Goal: Task Accomplishment & Management: Manage account settings

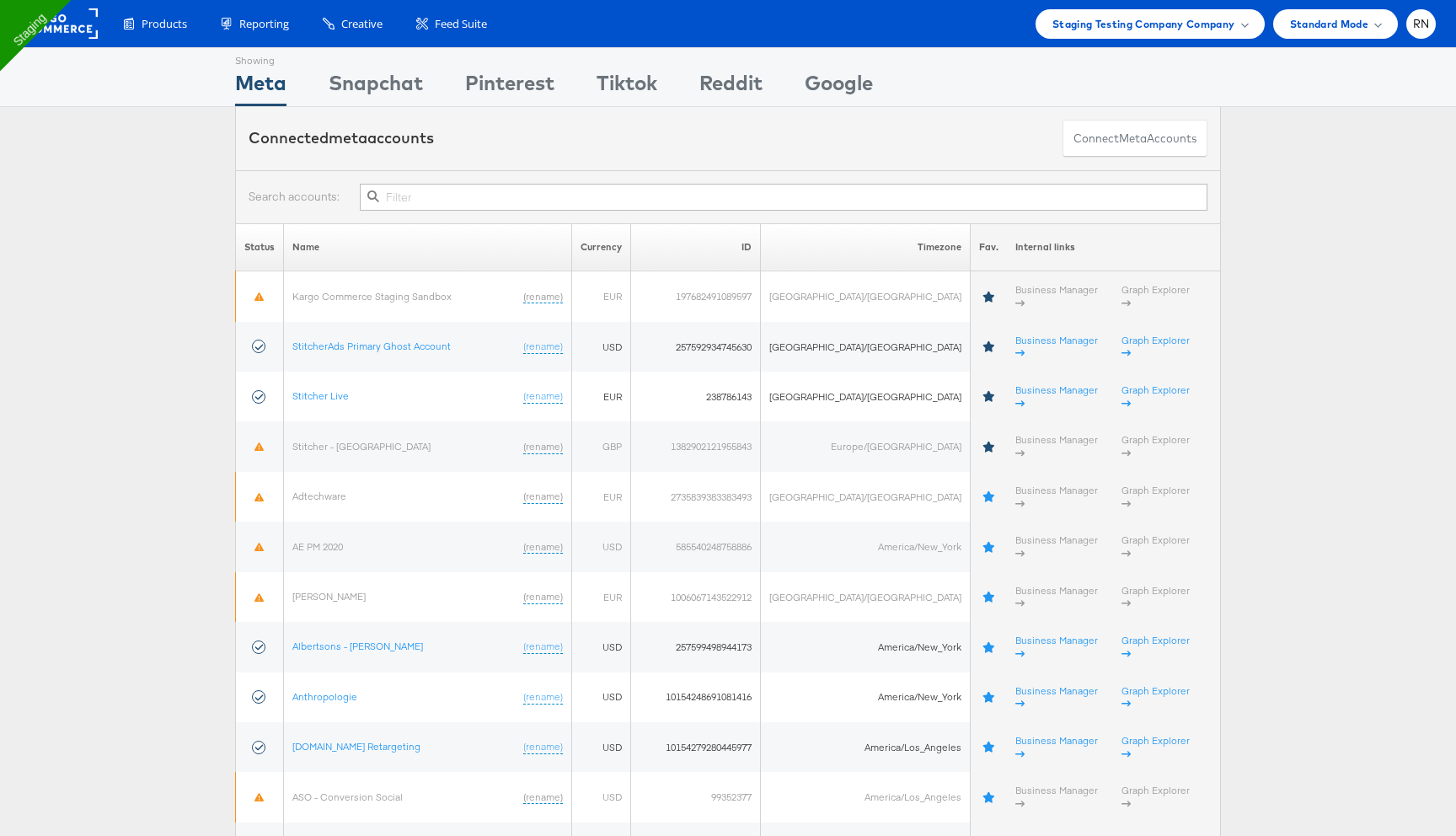
click at [417, 201] on input "text" at bounding box center [783, 197] width 848 height 27
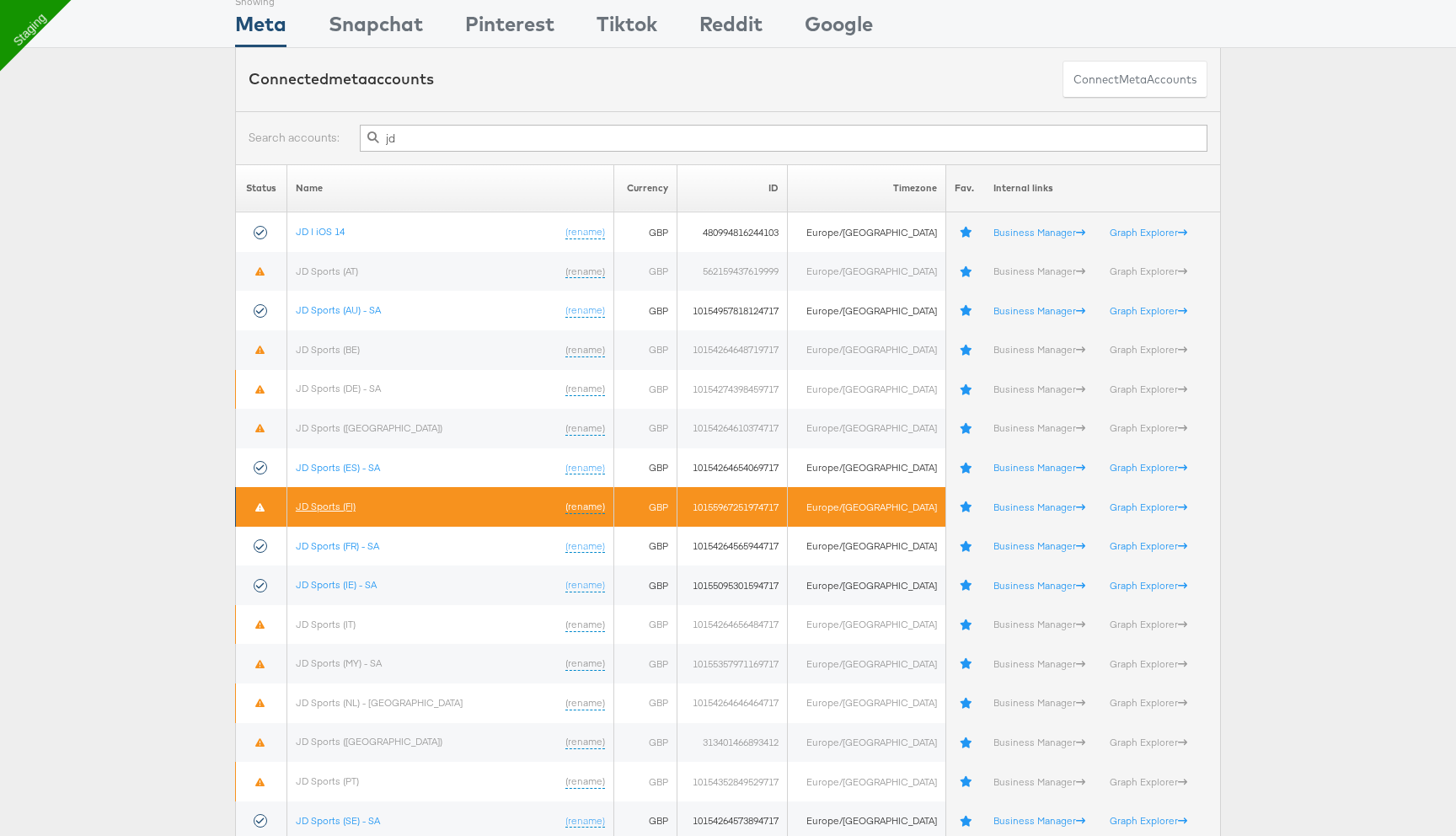
scroll to position [74, 0]
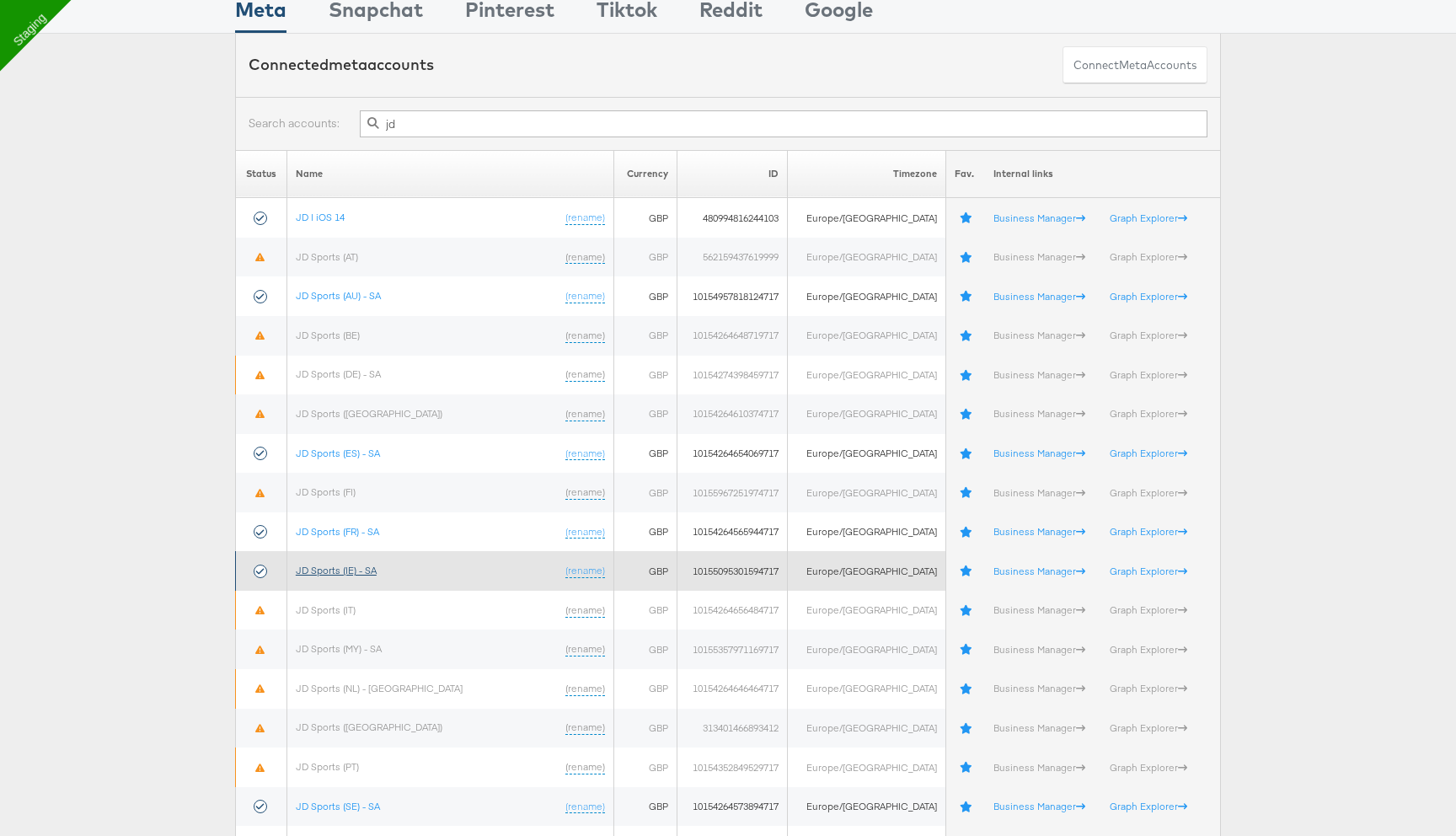
type input "jd"
click at [350, 571] on link "JD Sports (IE) - SA" at bounding box center [336, 570] width 80 height 12
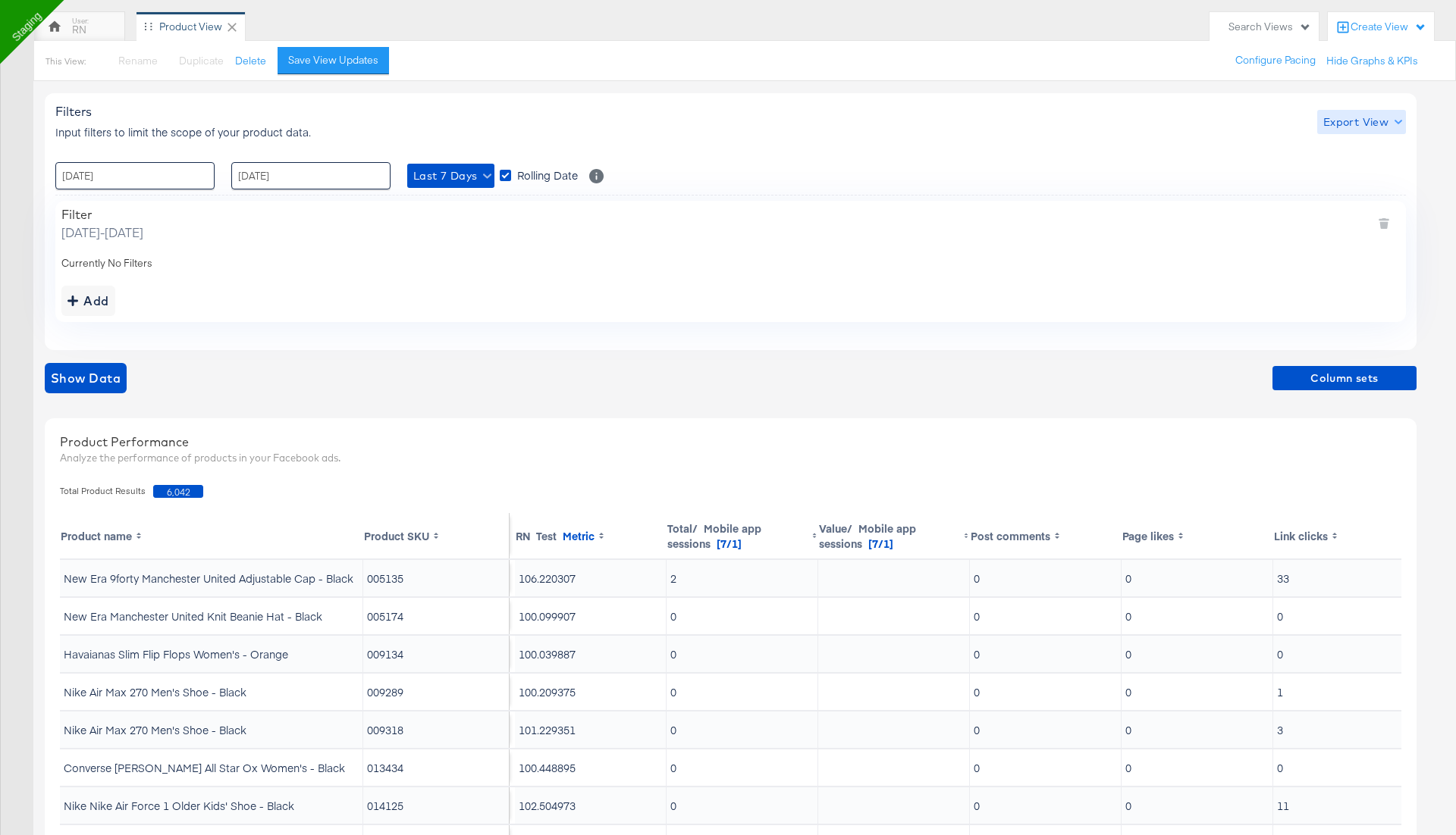
click at [1364, 124] on span "Export View" at bounding box center [1362, 122] width 76 height 19
click at [1348, 175] on span "Bulk Export" at bounding box center [1358, 184] width 59 height 31
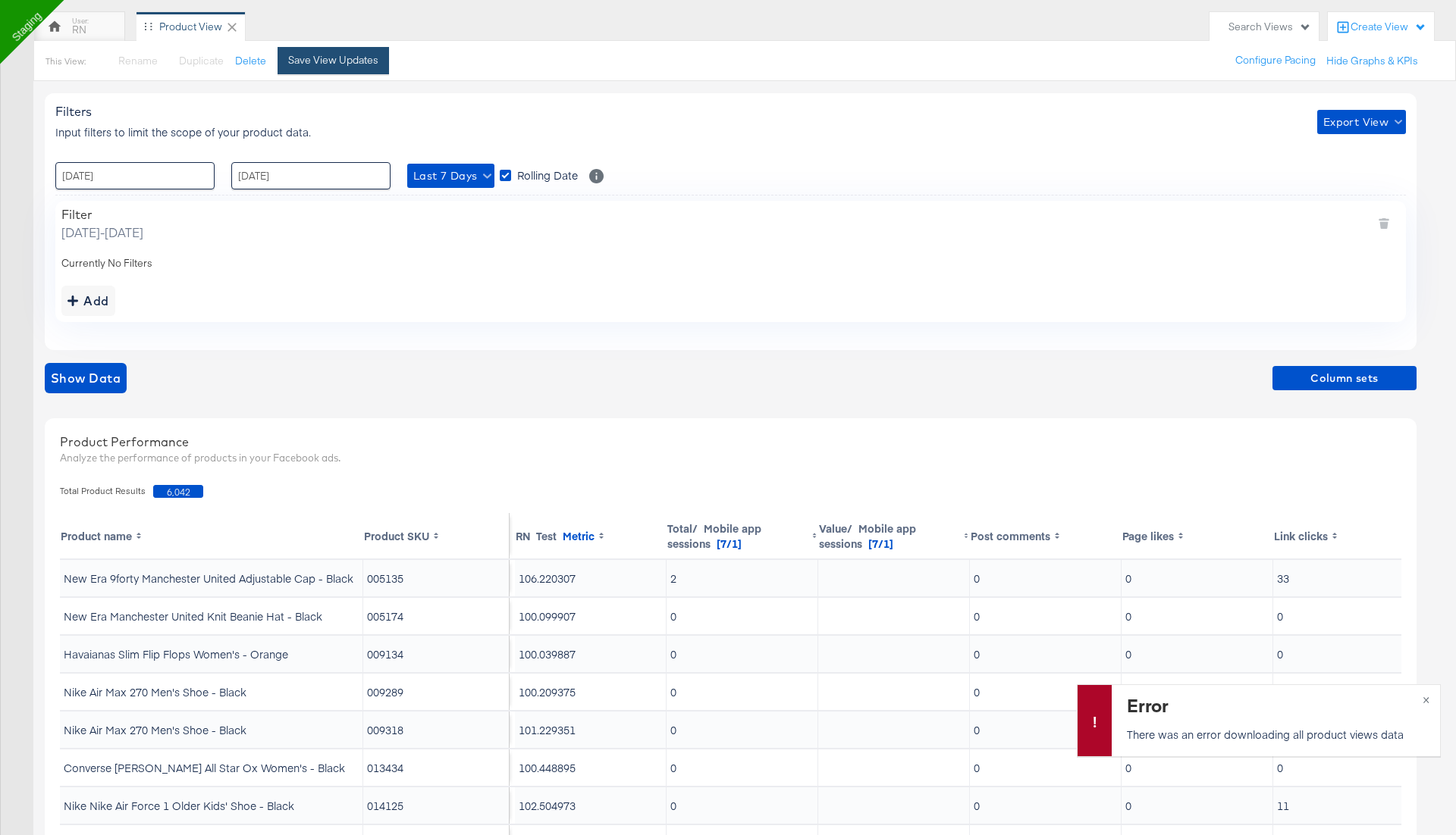
click at [354, 54] on div "Save View Updates" at bounding box center [333, 60] width 91 height 14
click at [1358, 372] on span "Column sets" at bounding box center [1345, 379] width 132 height 19
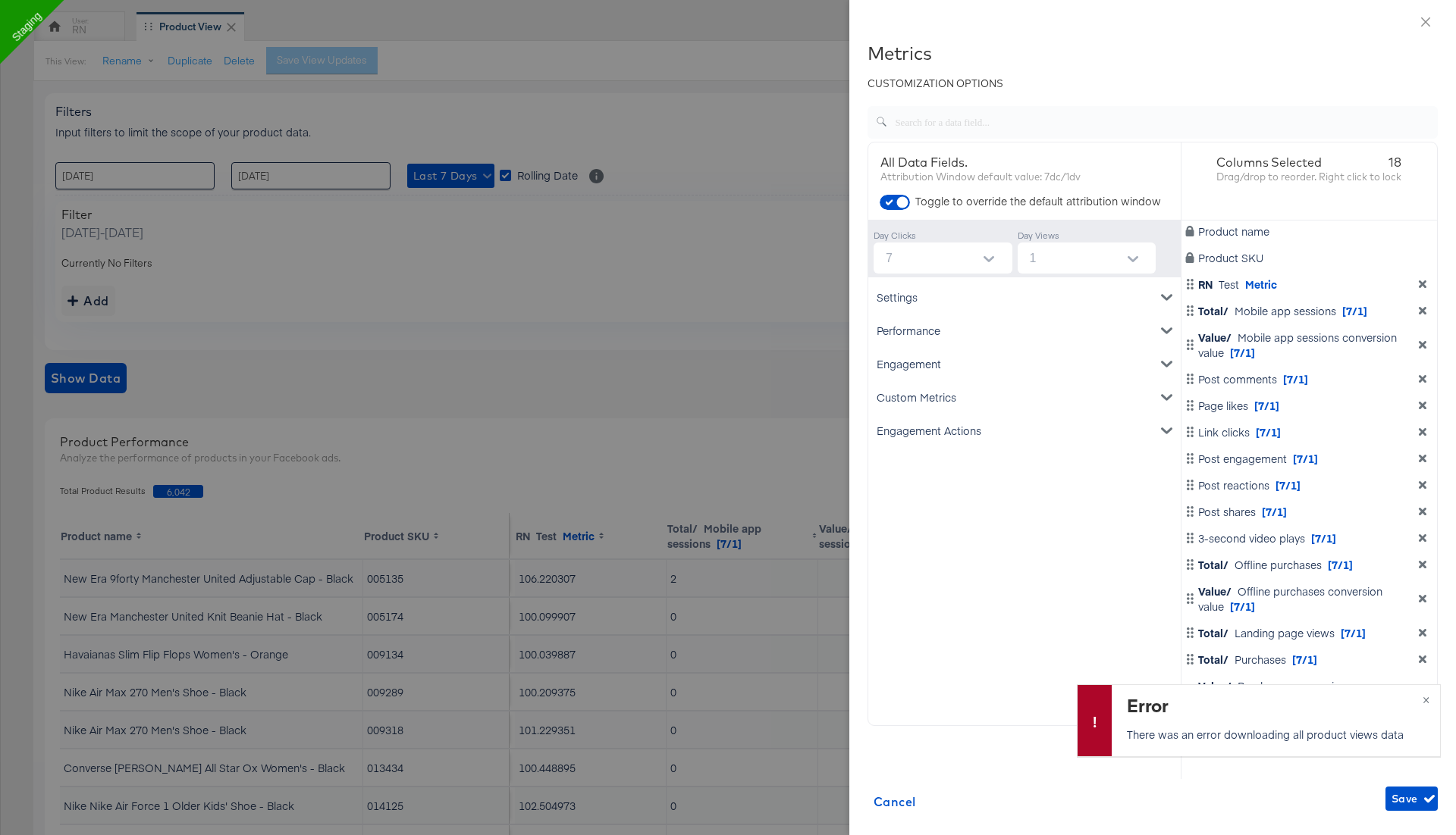
scroll to position [16, 0]
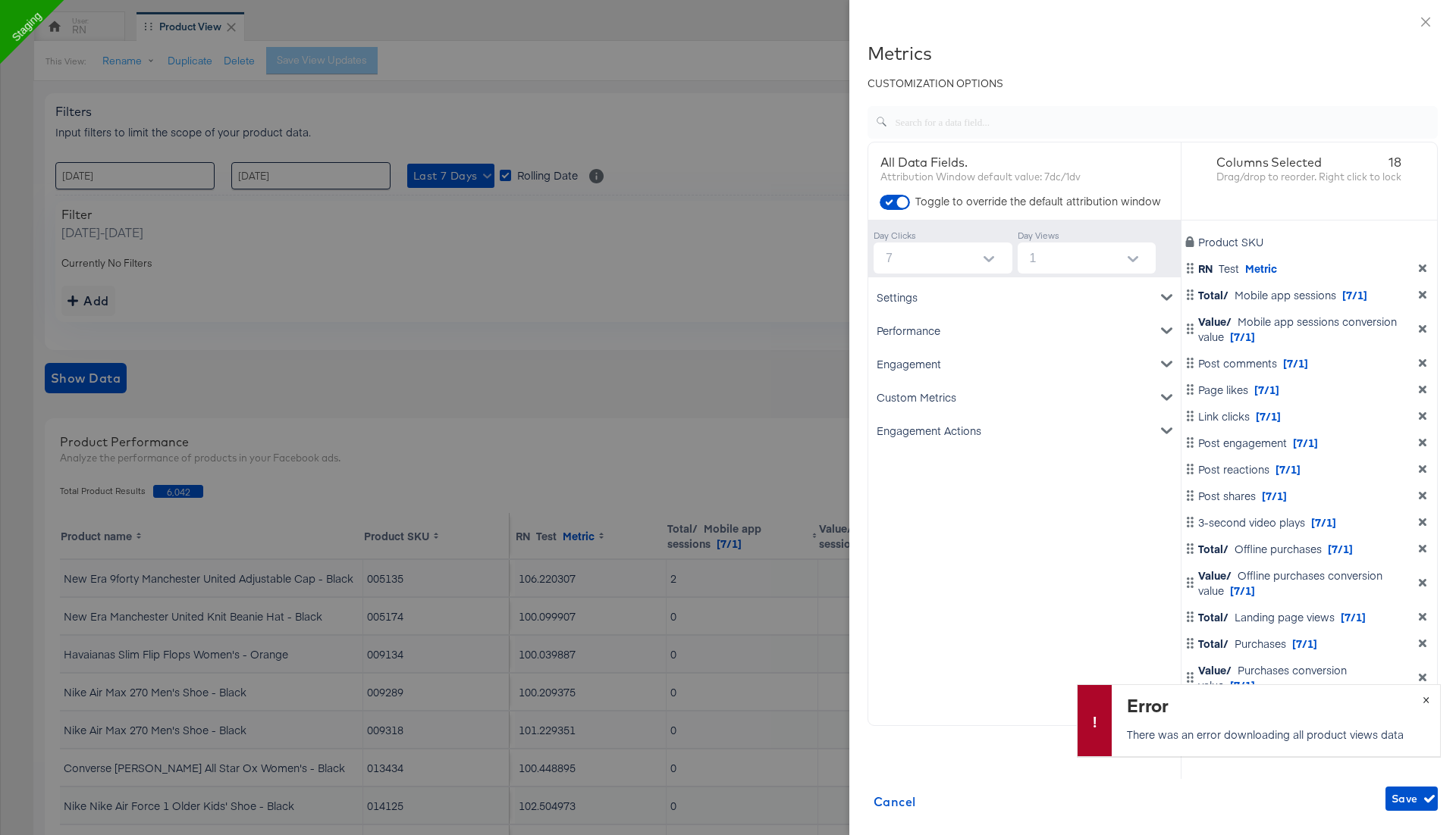
click at [1431, 699] on button "×" at bounding box center [1426, 699] width 28 height 28
click at [1425, 674] on icon "dimension-list" at bounding box center [1423, 678] width 8 height 8
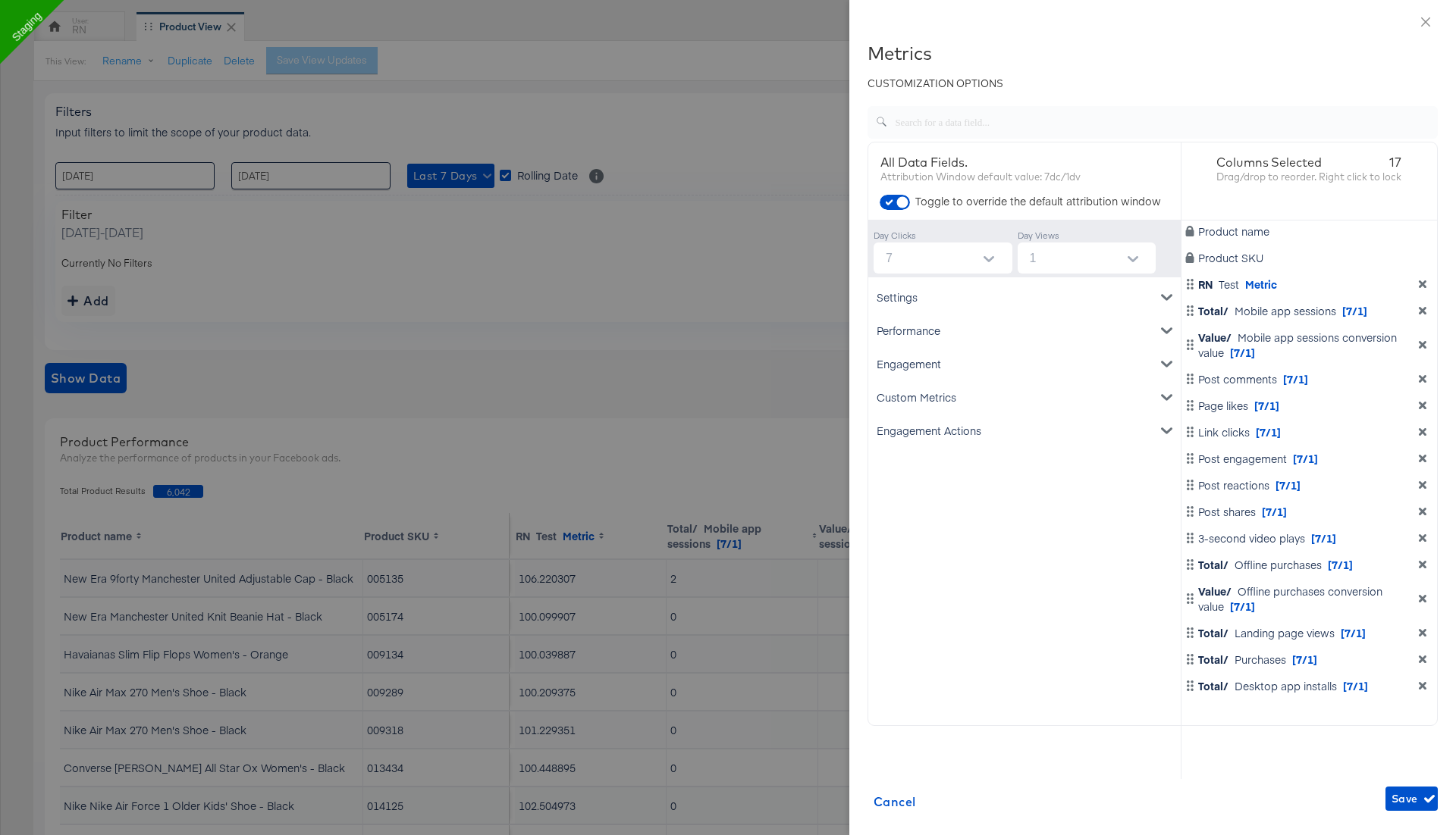
scroll to position [0, 0]
click at [1423, 660] on icon "dimension-list" at bounding box center [1423, 660] width 8 height 8
click at [1425, 660] on icon "dimension-list" at bounding box center [1422, 659] width 10 height 10
click at [1425, 633] on icon "dimension-list" at bounding box center [1423, 633] width 8 height 8
click at [1421, 602] on icon "dimension-list" at bounding box center [1422, 598] width 10 height 10
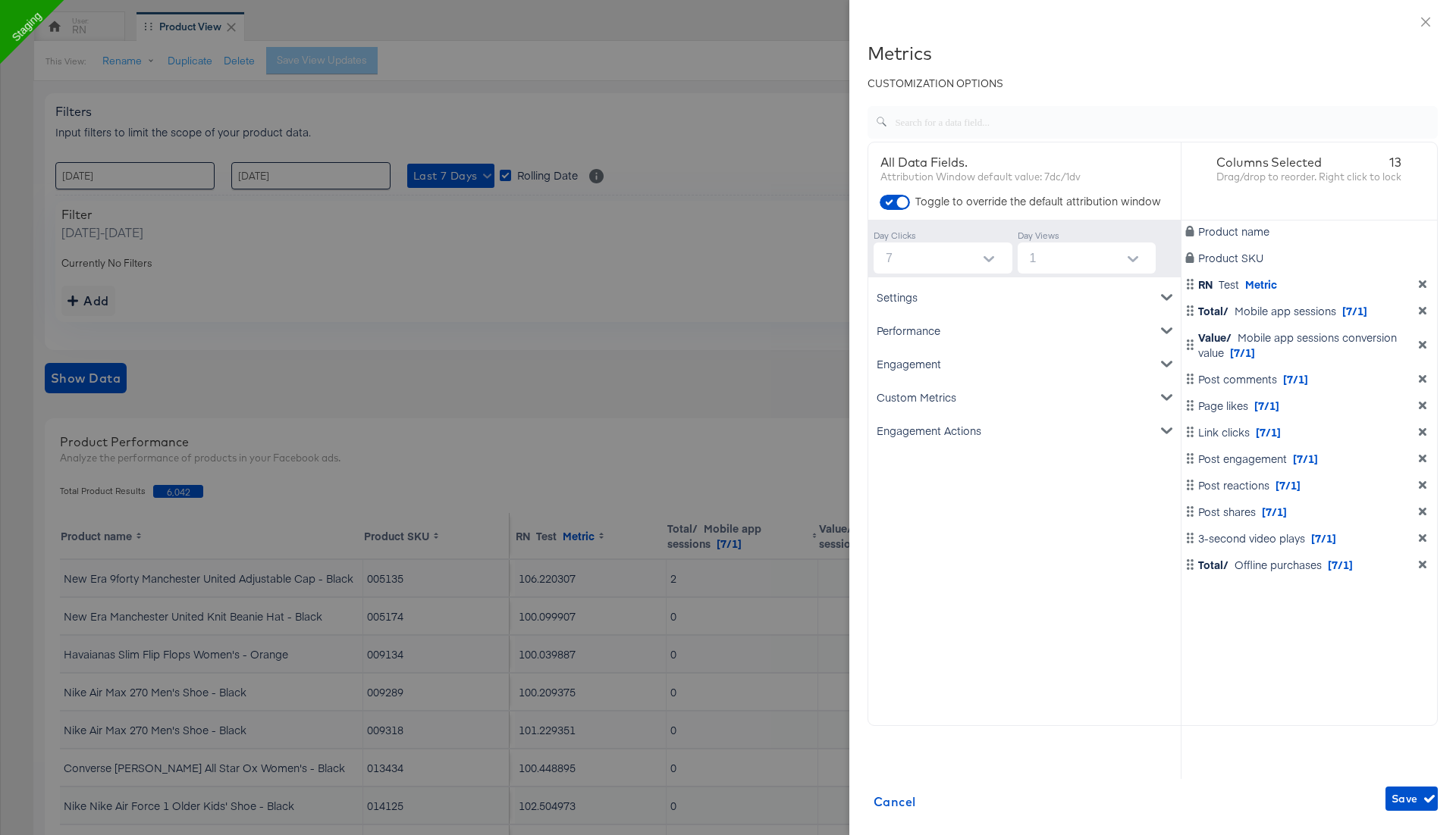
click at [1425, 560] on icon "dimension-list" at bounding box center [1422, 564] width 10 height 10
click at [1423, 538] on icon "dimension-list" at bounding box center [1423, 538] width 8 height 8
click at [1427, 508] on icon "dimension-list" at bounding box center [1422, 511] width 10 height 10
click at [1422, 480] on icon "dimension-list" at bounding box center [1422, 485] width 10 height 10
click at [1424, 315] on icon "dimension-list" at bounding box center [1422, 310] width 10 height 10
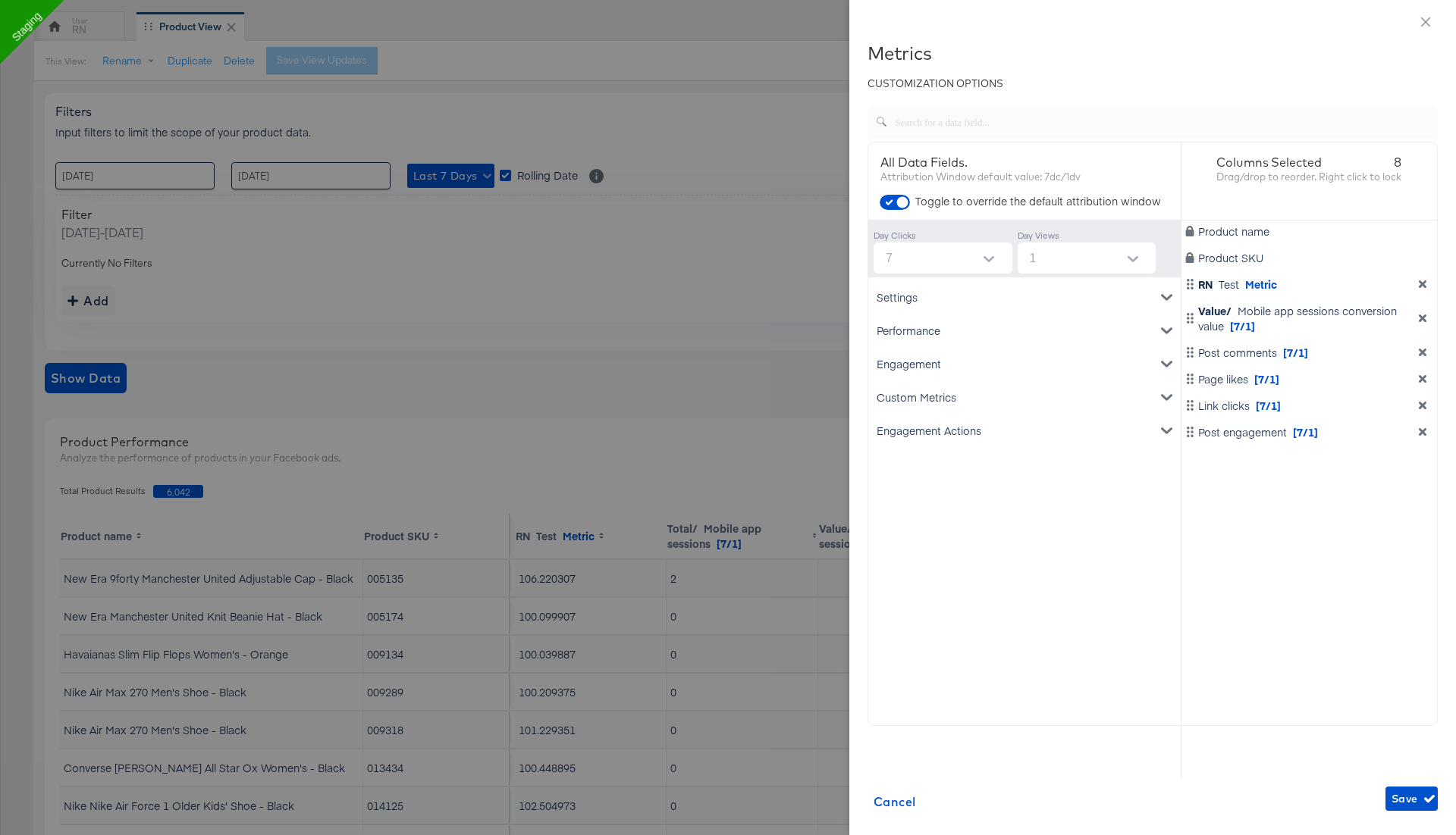
click at [1425, 319] on icon "dimension-list" at bounding box center [1423, 319] width 8 height 8
click at [990, 249] on button "Open" at bounding box center [988, 259] width 23 height 23
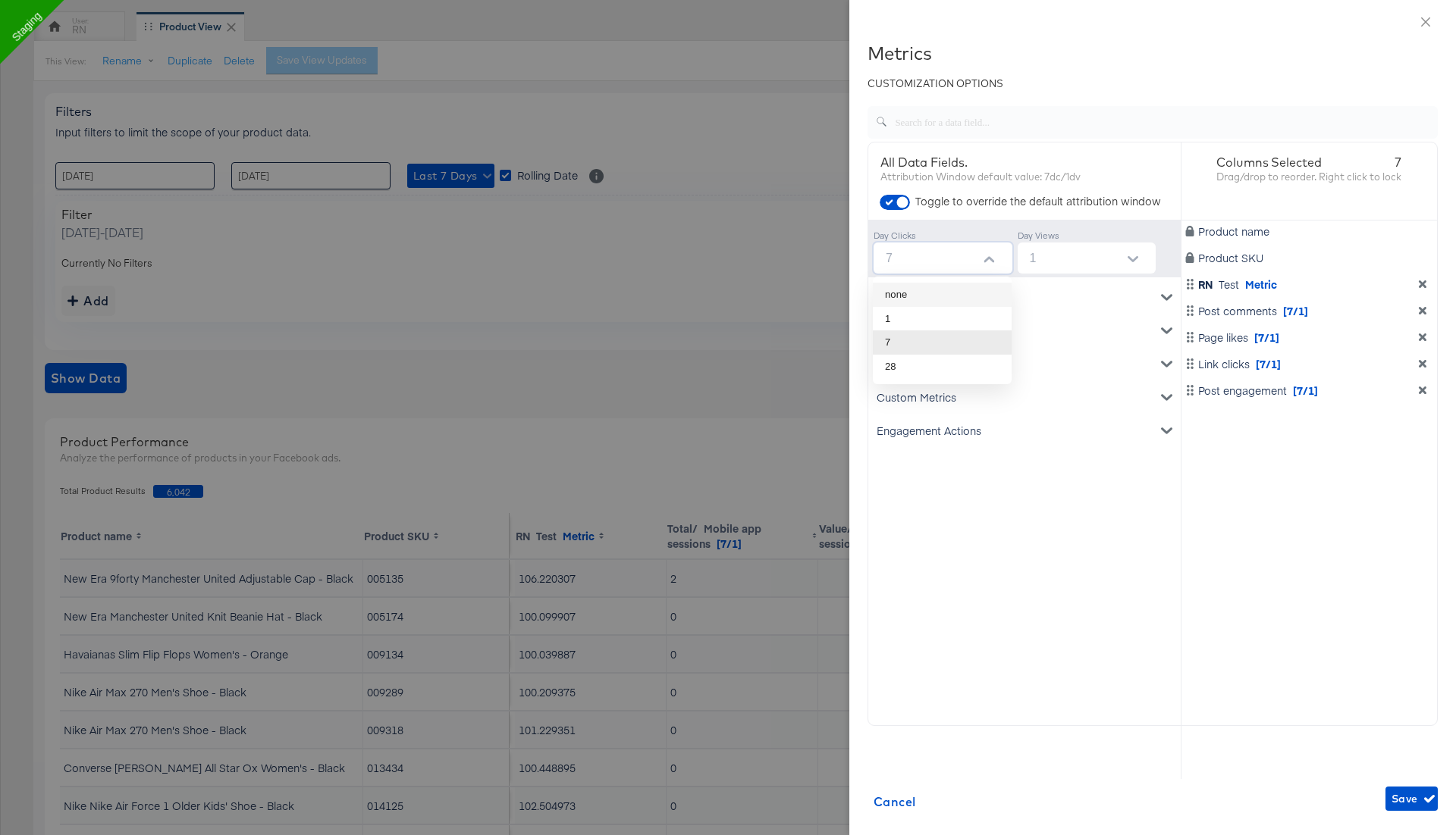
click at [972, 294] on li "none" at bounding box center [942, 294] width 139 height 24
type input "none"
click at [1406, 793] on span "Save" at bounding box center [1411, 800] width 40 height 19
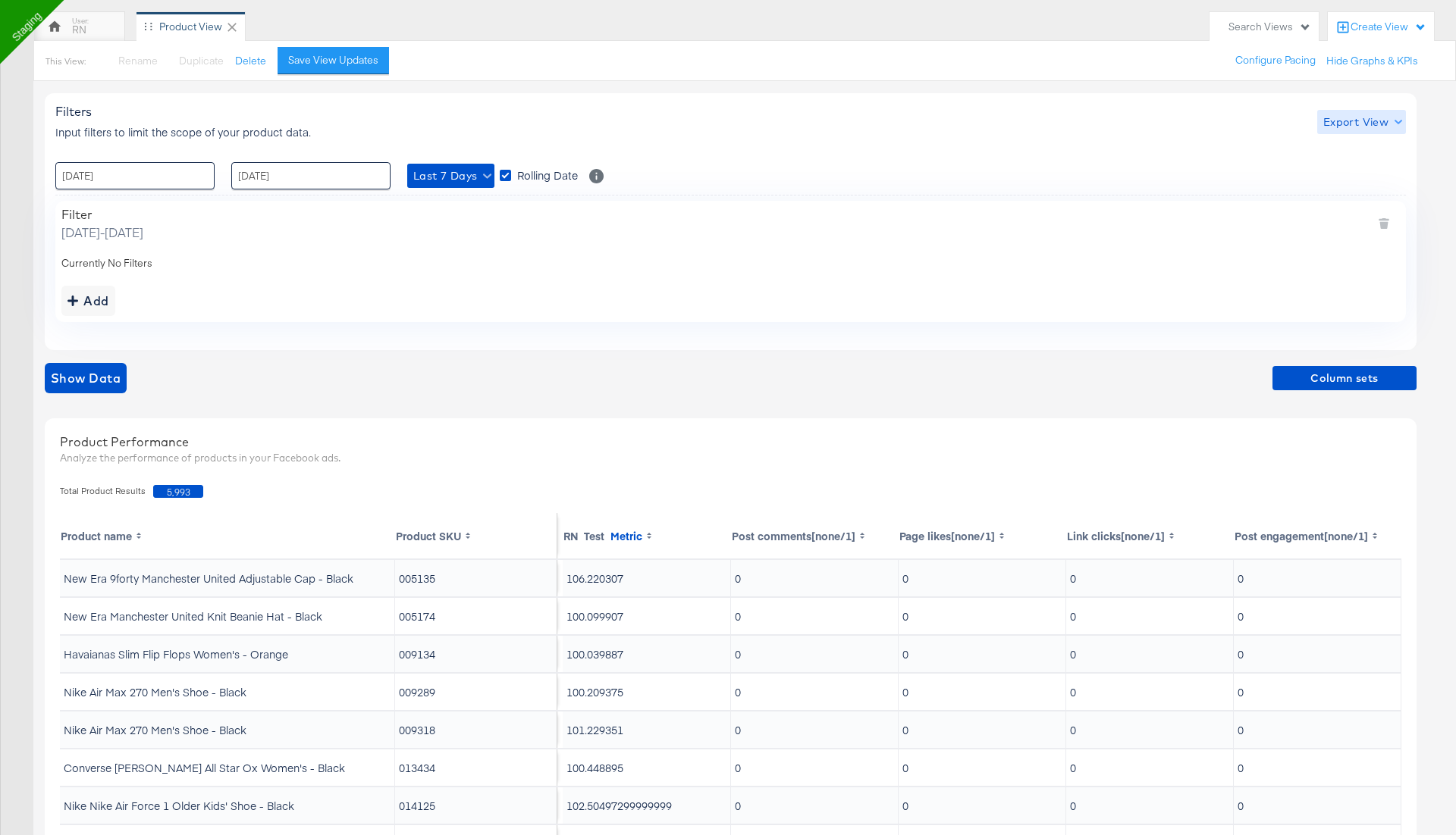
click at [1360, 117] on span "Export View" at bounding box center [1362, 122] width 76 height 19
click at [1356, 176] on span "Bulk Export" at bounding box center [1358, 184] width 59 height 31
click at [1340, 378] on span "Column sets" at bounding box center [1345, 379] width 132 height 19
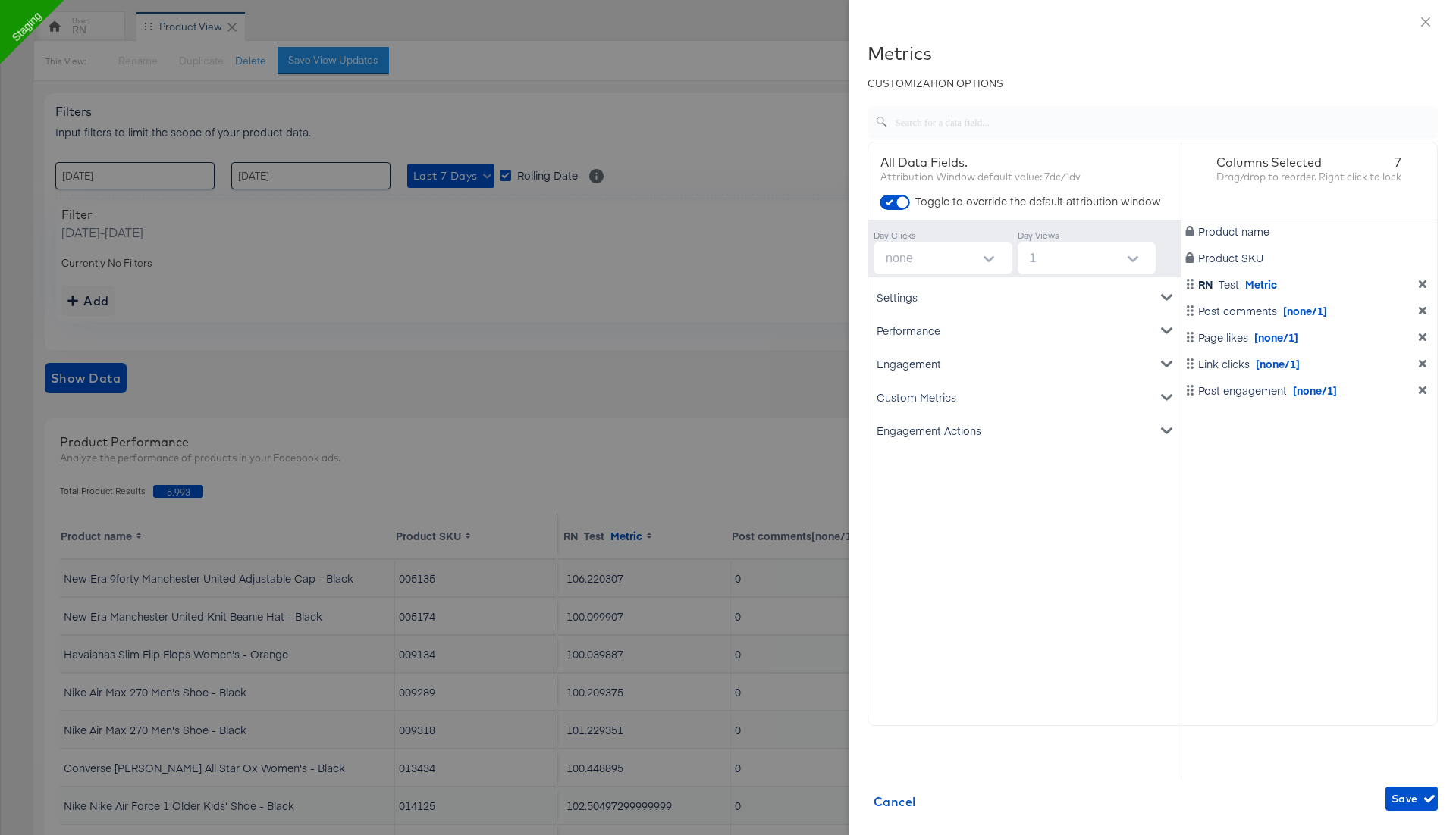
click at [1016, 393] on div "Custom Metrics" at bounding box center [1024, 397] width 306 height 33
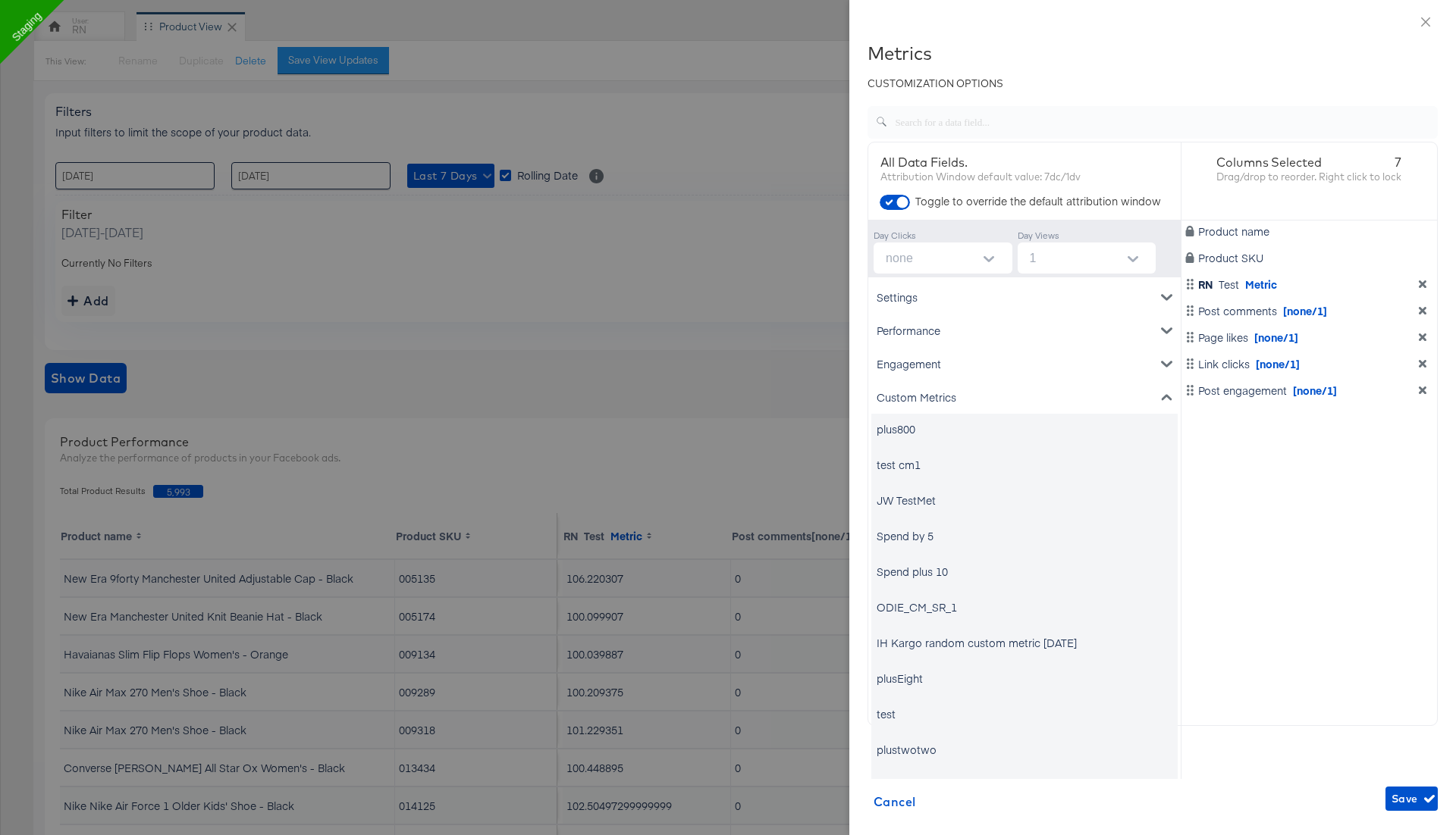
click at [919, 360] on div "Engagement" at bounding box center [1024, 364] width 306 height 33
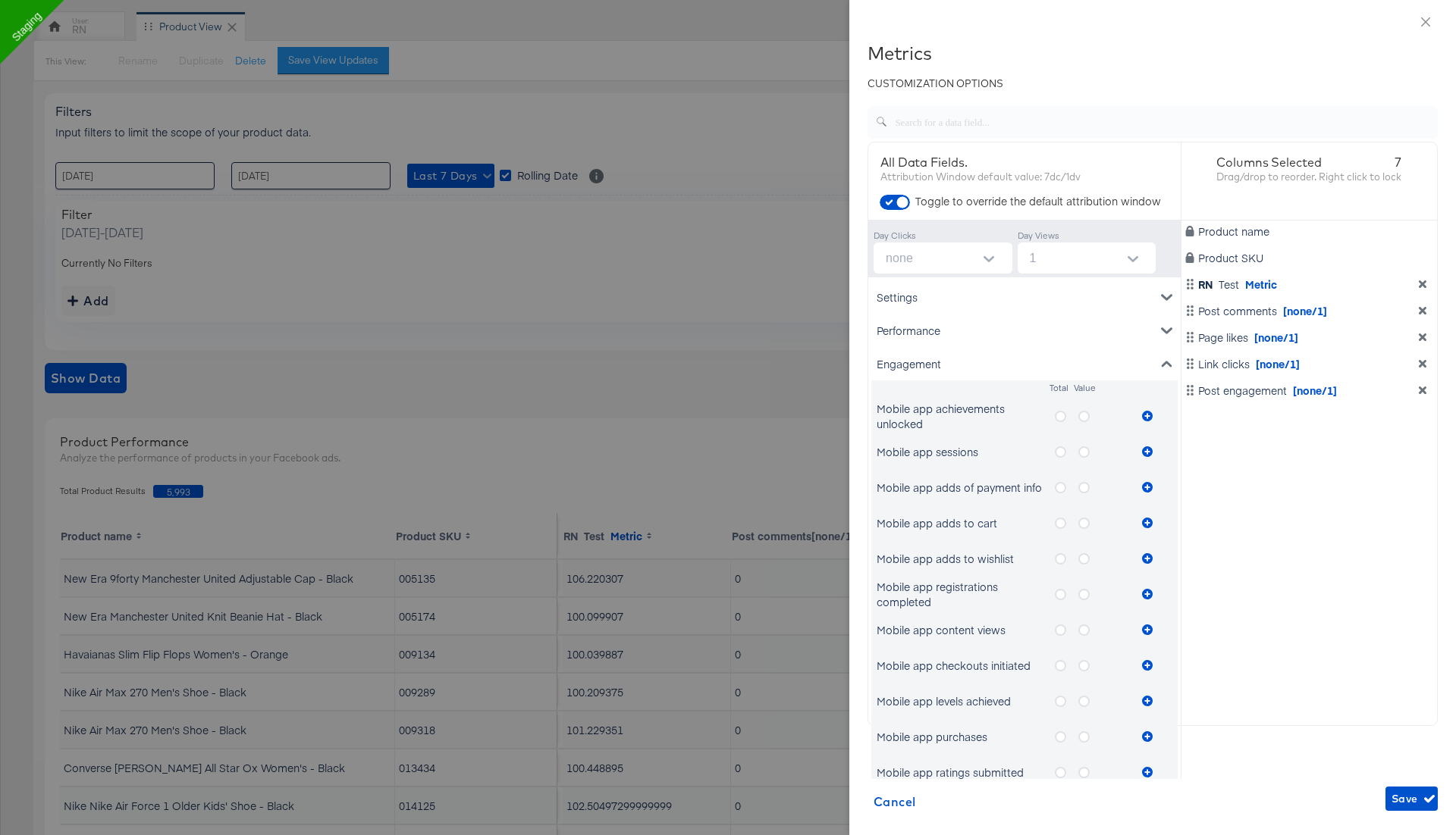
click at [1061, 415] on icon "metrics-list" at bounding box center [1061, 416] width 11 height 11
click at [0, 0] on input "metrics-list" at bounding box center [0, 0] width 0 height 0
click at [1147, 417] on icon "metrics-list" at bounding box center [1147, 416] width 10 height 10
click at [1083, 453] on icon "metrics-list" at bounding box center [1084, 452] width 11 height 11
click at [0, 0] on input "metrics-list" at bounding box center [0, 0] width 0 height 0
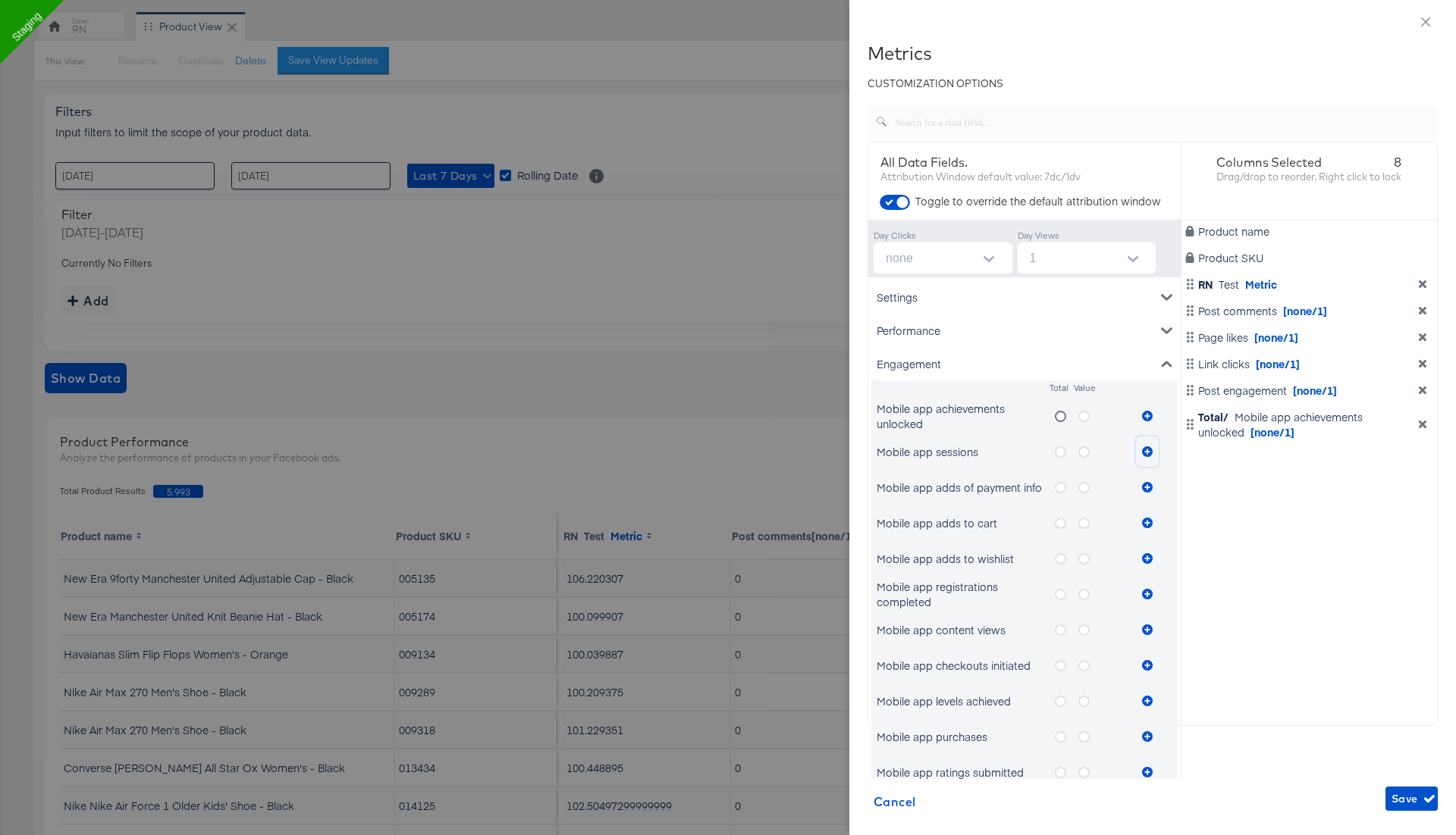
click at [1147, 449] on icon "metrics-list" at bounding box center [1147, 451] width 10 height 10
click at [1407, 802] on span "Save" at bounding box center [1411, 800] width 40 height 19
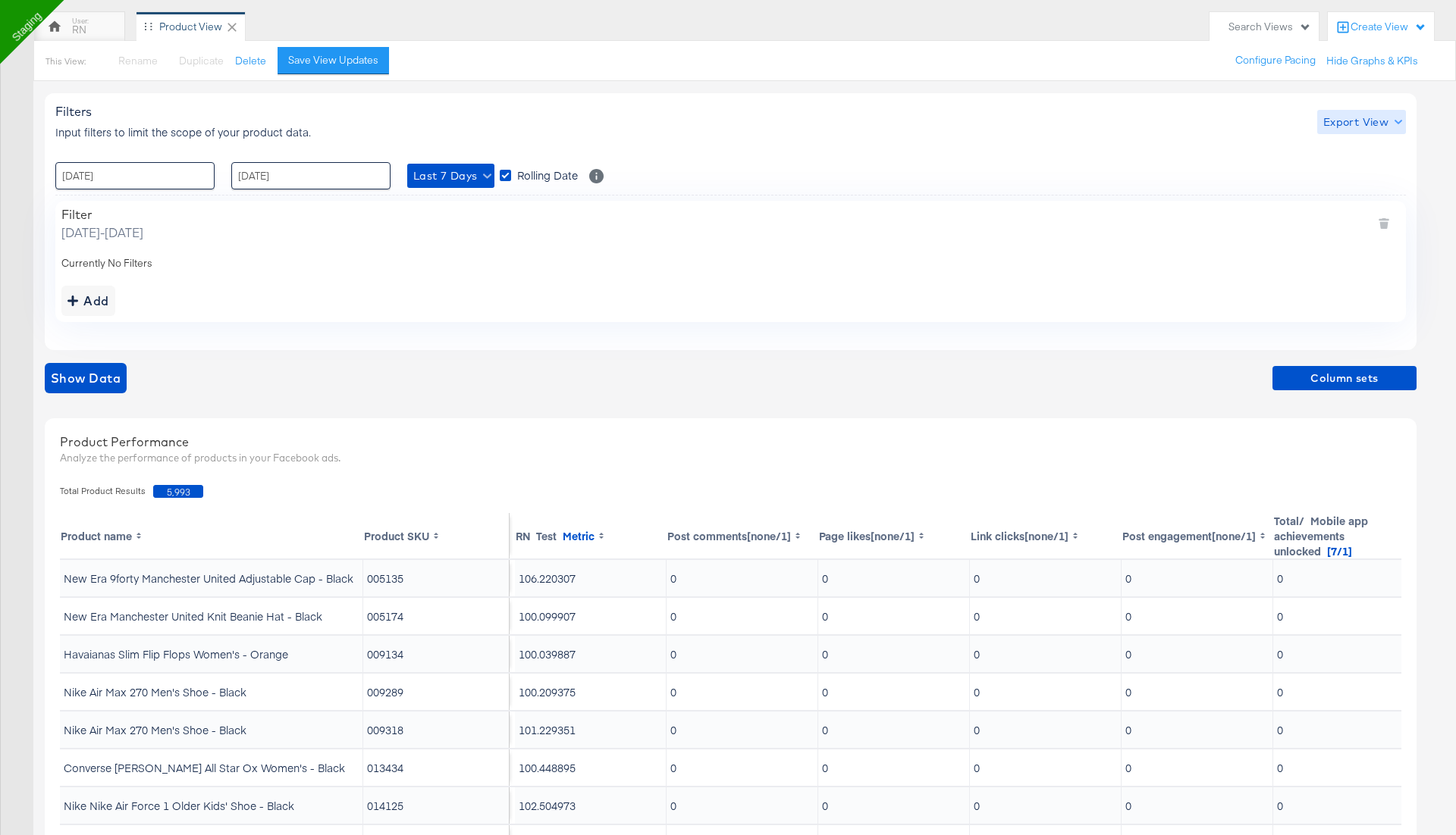
click at [1347, 113] on span "Export View" at bounding box center [1362, 122] width 76 height 19
click at [1344, 171] on span "Bulk Export" at bounding box center [1358, 184] width 59 height 31
click at [1332, 366] on button "Column sets" at bounding box center [1344, 378] width 144 height 24
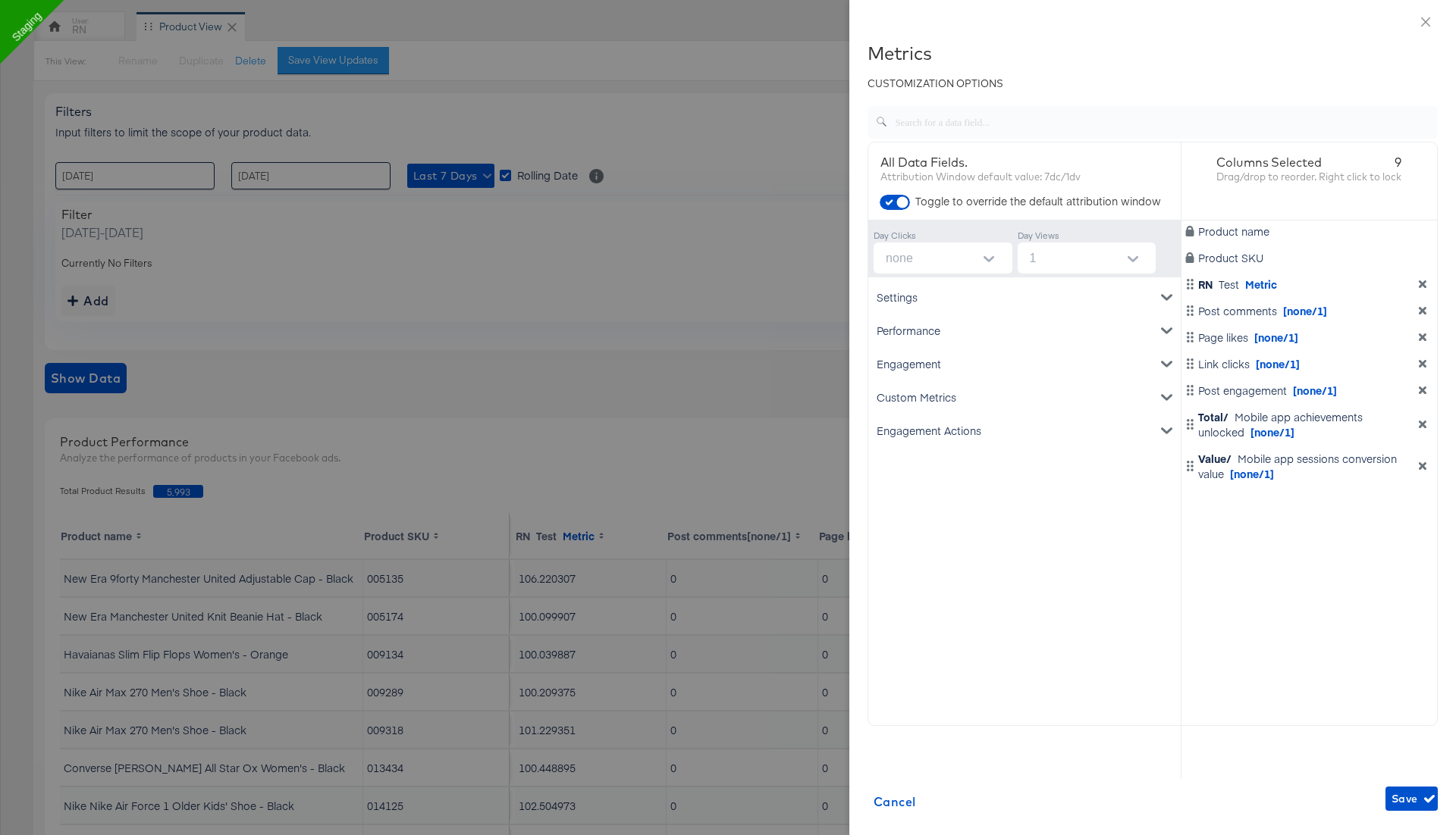
click at [990, 478] on div "Settings Account ID Spend Product name Performance Clicks Impressions CPM CTR (…" at bounding box center [1024, 527] width 313 height 501
click at [1291, 59] on div "Metrics" at bounding box center [1153, 53] width 570 height 21
click at [996, 342] on div "Performance" at bounding box center [1024, 331] width 306 height 33
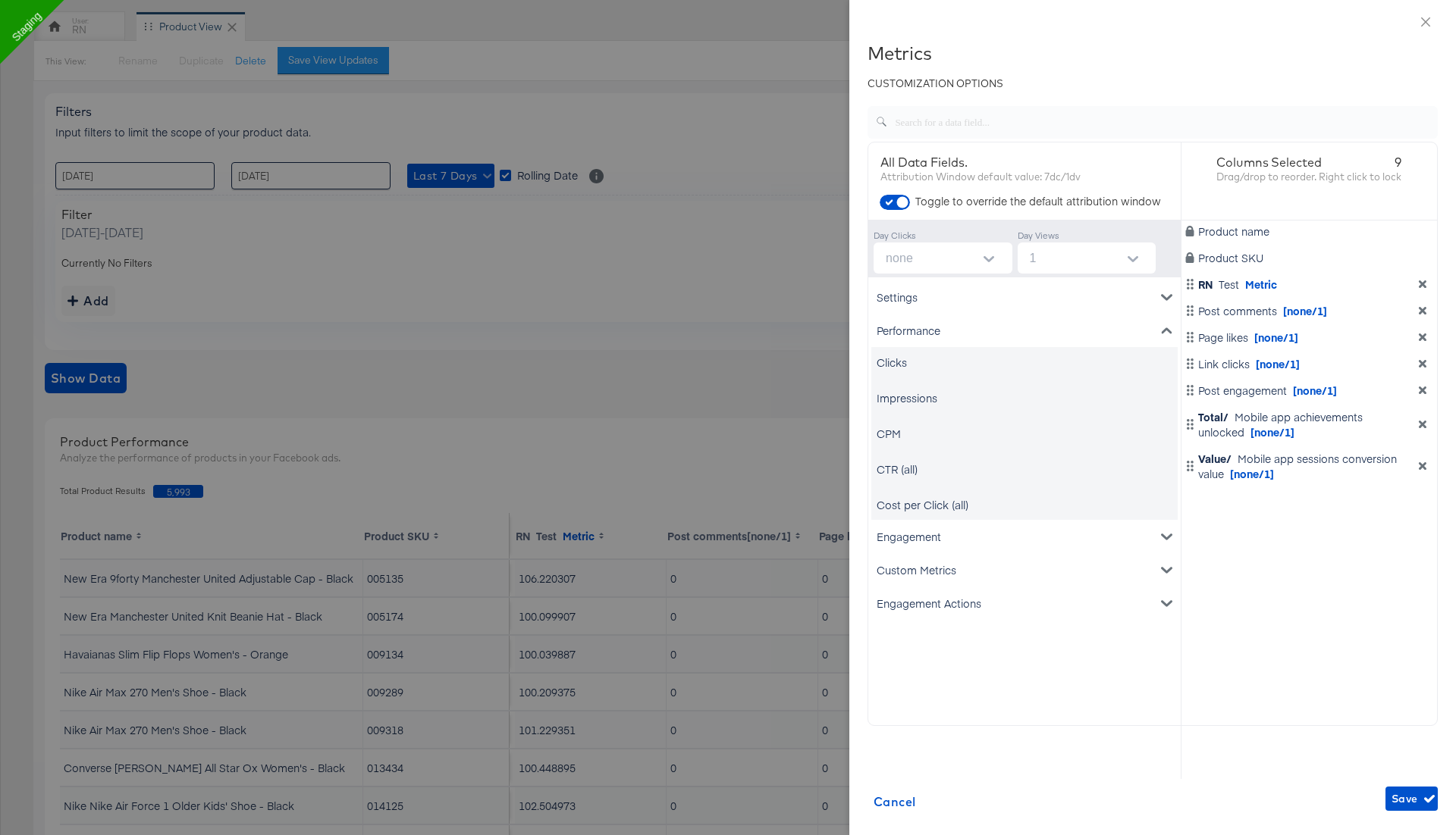
click at [993, 336] on div "Performance" at bounding box center [1024, 331] width 306 height 33
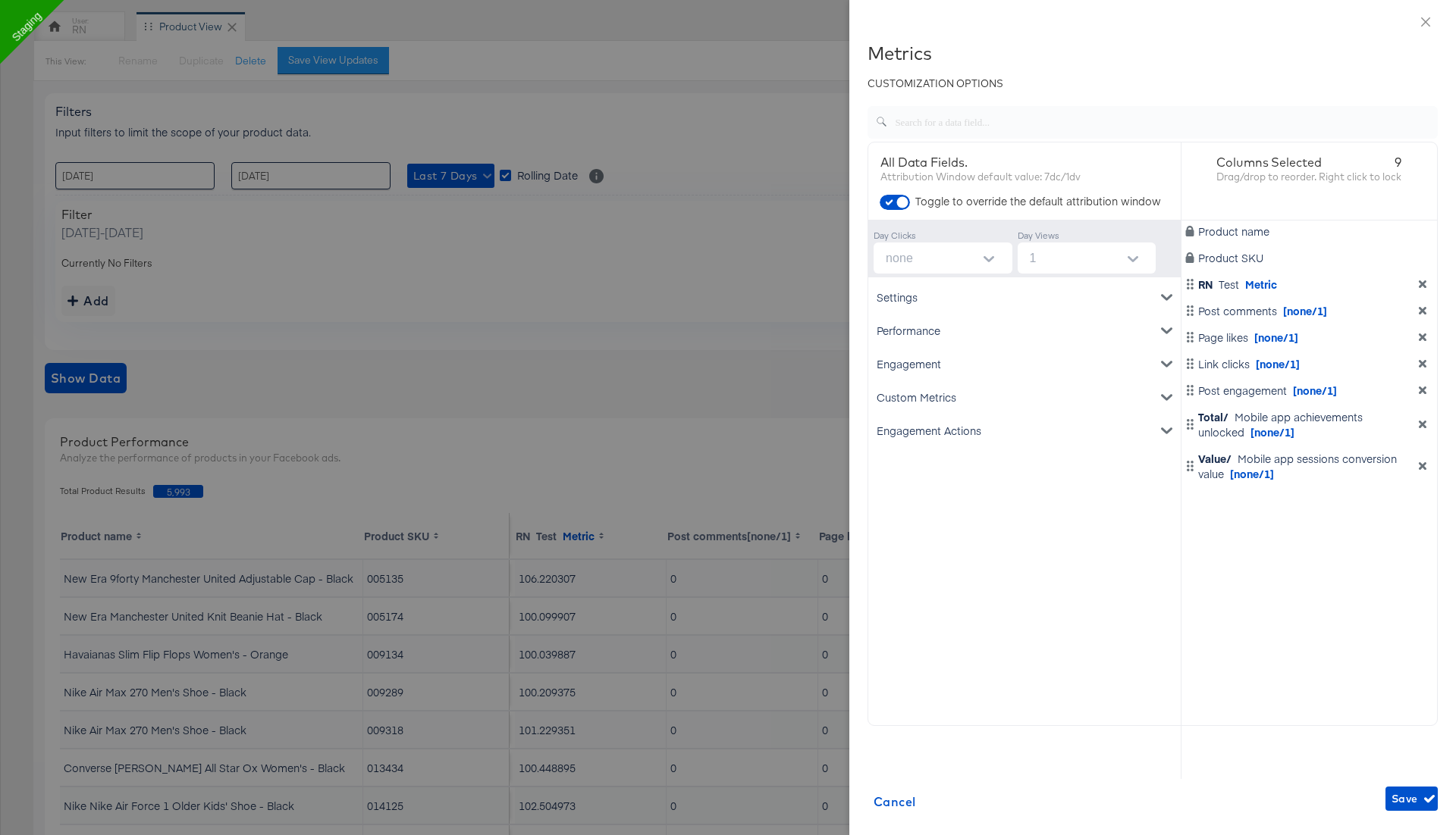
click at [949, 362] on div "Engagement" at bounding box center [1024, 364] width 306 height 33
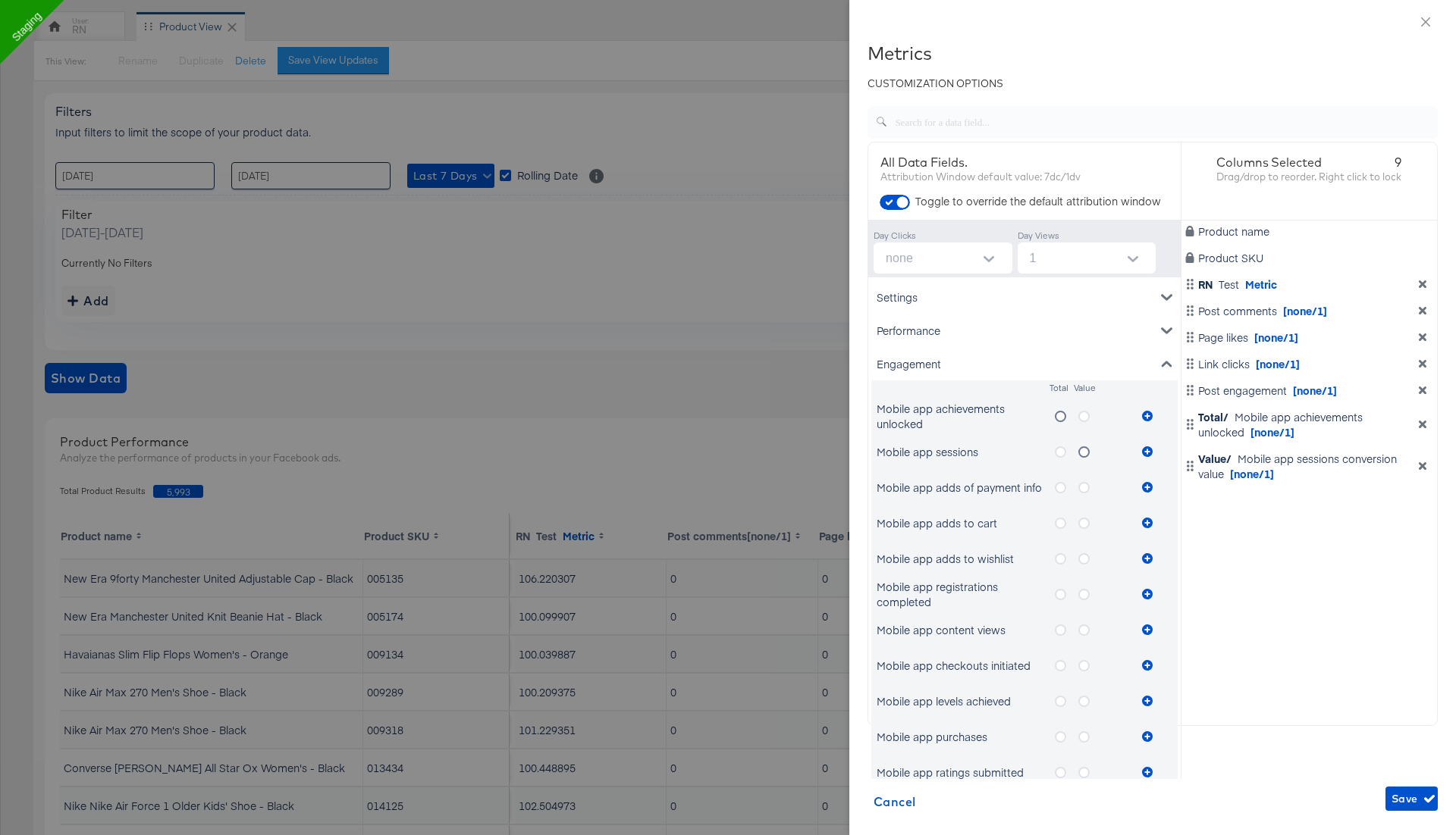
click at [1064, 485] on icon "metrics-list" at bounding box center [1061, 488] width 11 height 11
click at [0, 0] on input "metrics-list" at bounding box center [0, 0] width 0 height 0
click at [1088, 519] on icon "metrics-list" at bounding box center [1084, 523] width 11 height 11
click at [0, 0] on input "metrics-list" at bounding box center [0, 0] width 0 height 0
click at [1150, 522] on icon "metrics-list" at bounding box center [1147, 523] width 10 height 10
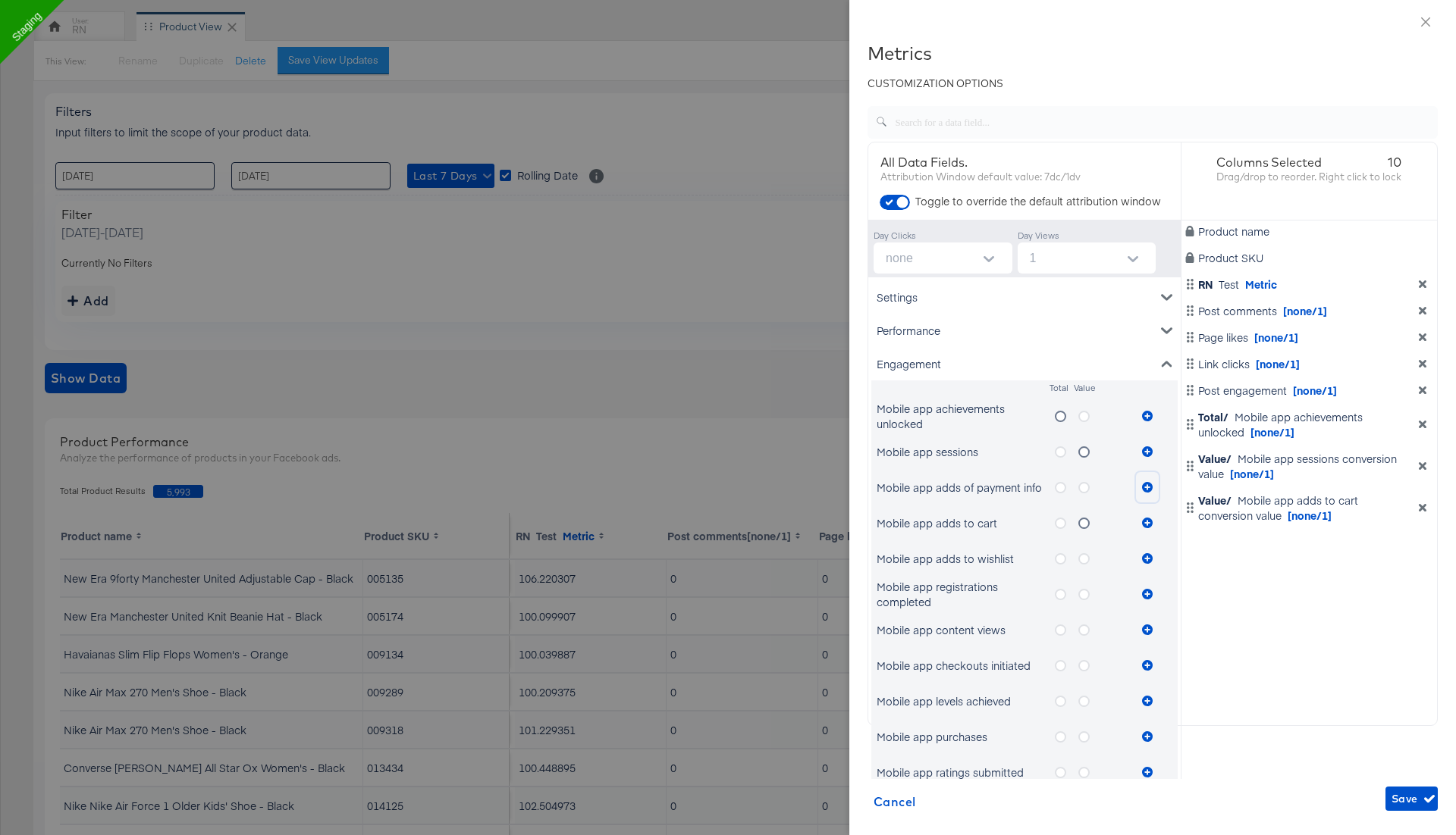
click at [1150, 484] on icon "metrics-list" at bounding box center [1147, 487] width 10 height 10
click at [1414, 794] on span "Save" at bounding box center [1411, 800] width 40 height 19
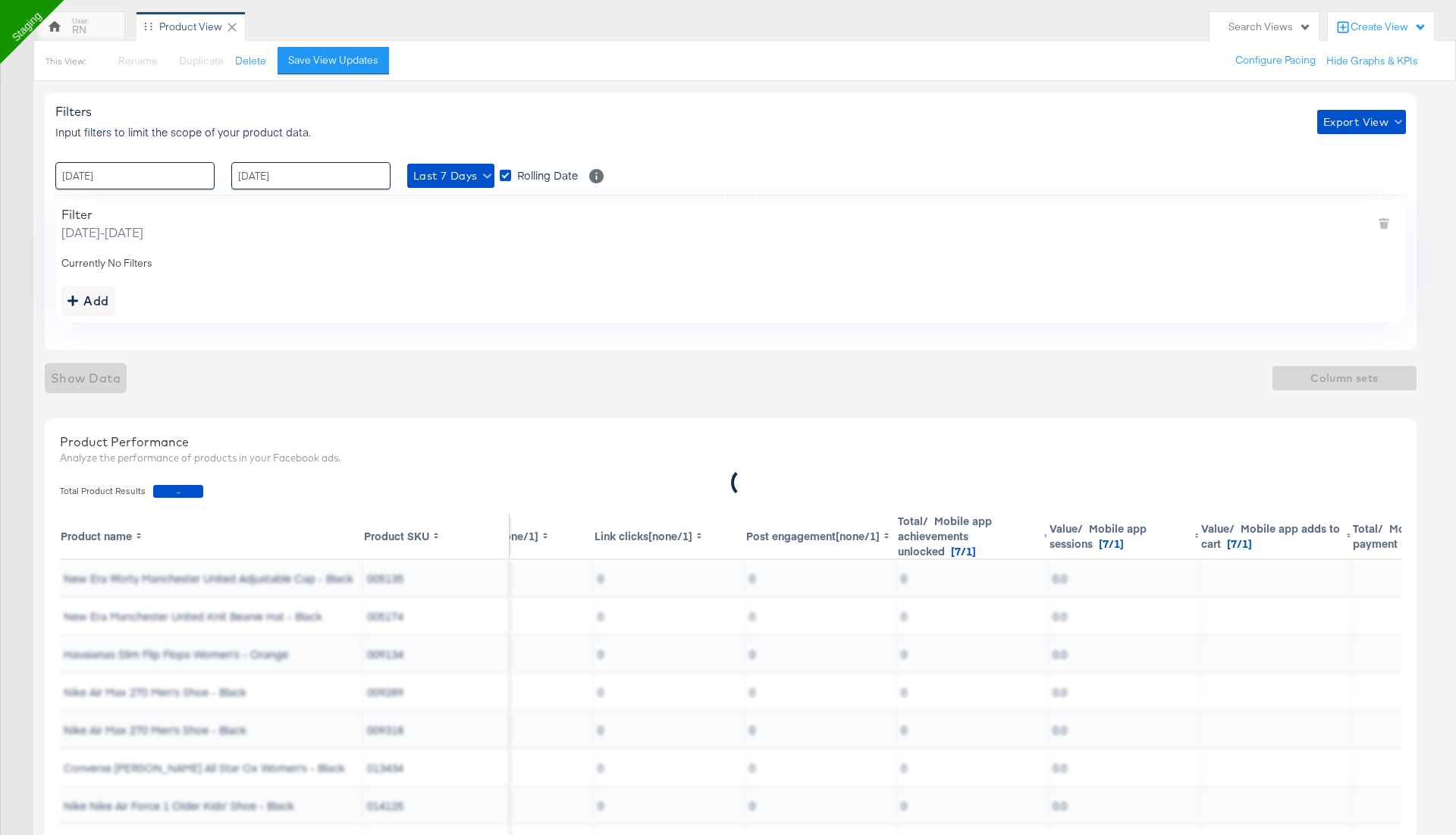
scroll to position [0, 479]
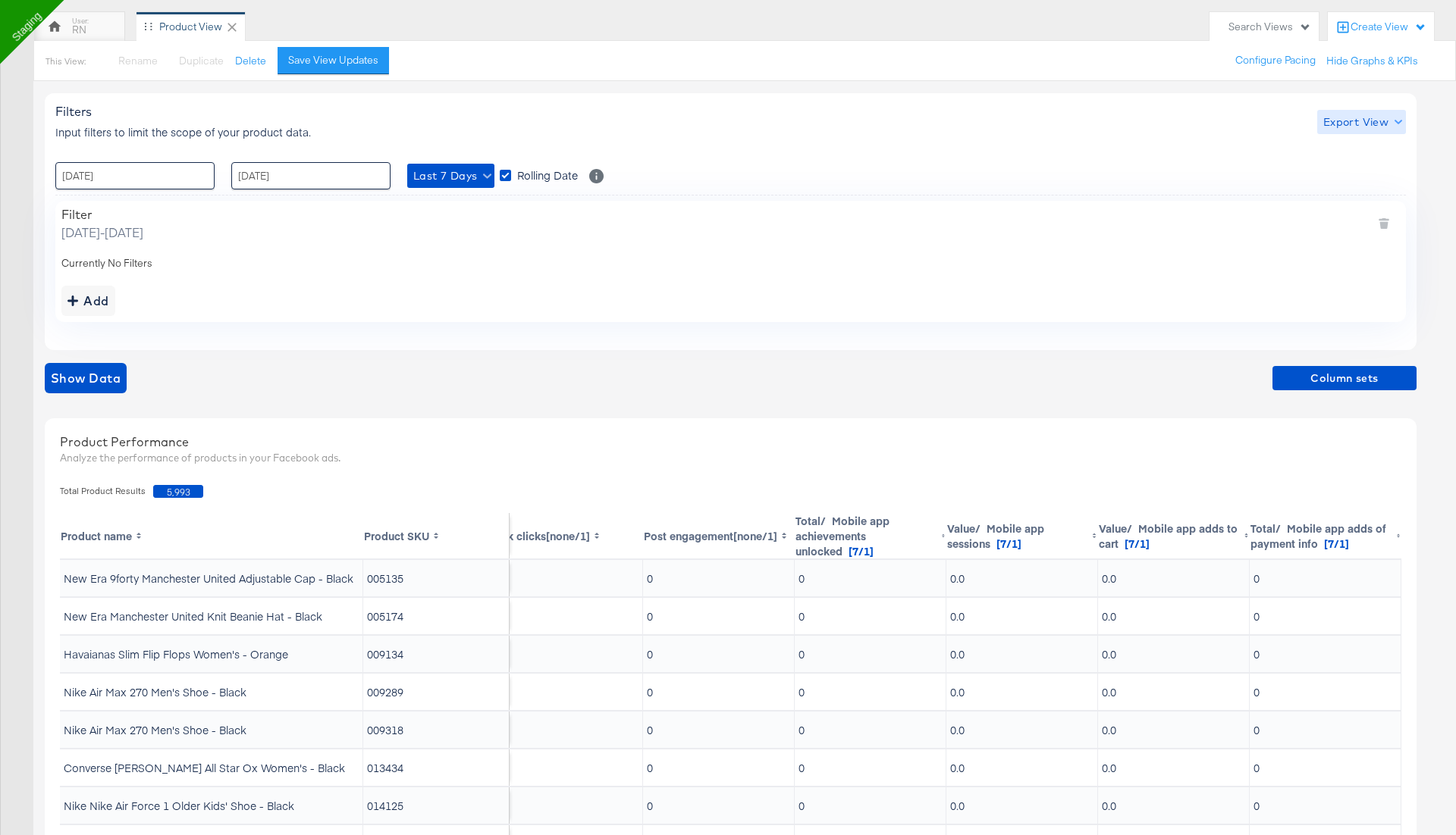
click at [1340, 129] on span "Export View" at bounding box center [1362, 122] width 76 height 19
click at [1336, 176] on span "Bulk Export" at bounding box center [1358, 184] width 59 height 31
click at [1042, 389] on div "Show Data Column sets" at bounding box center [731, 378] width 1372 height 31
click at [816, 309] on div "Add" at bounding box center [731, 301] width 1339 height 31
click at [1302, 383] on span "Column sets" at bounding box center [1345, 379] width 132 height 19
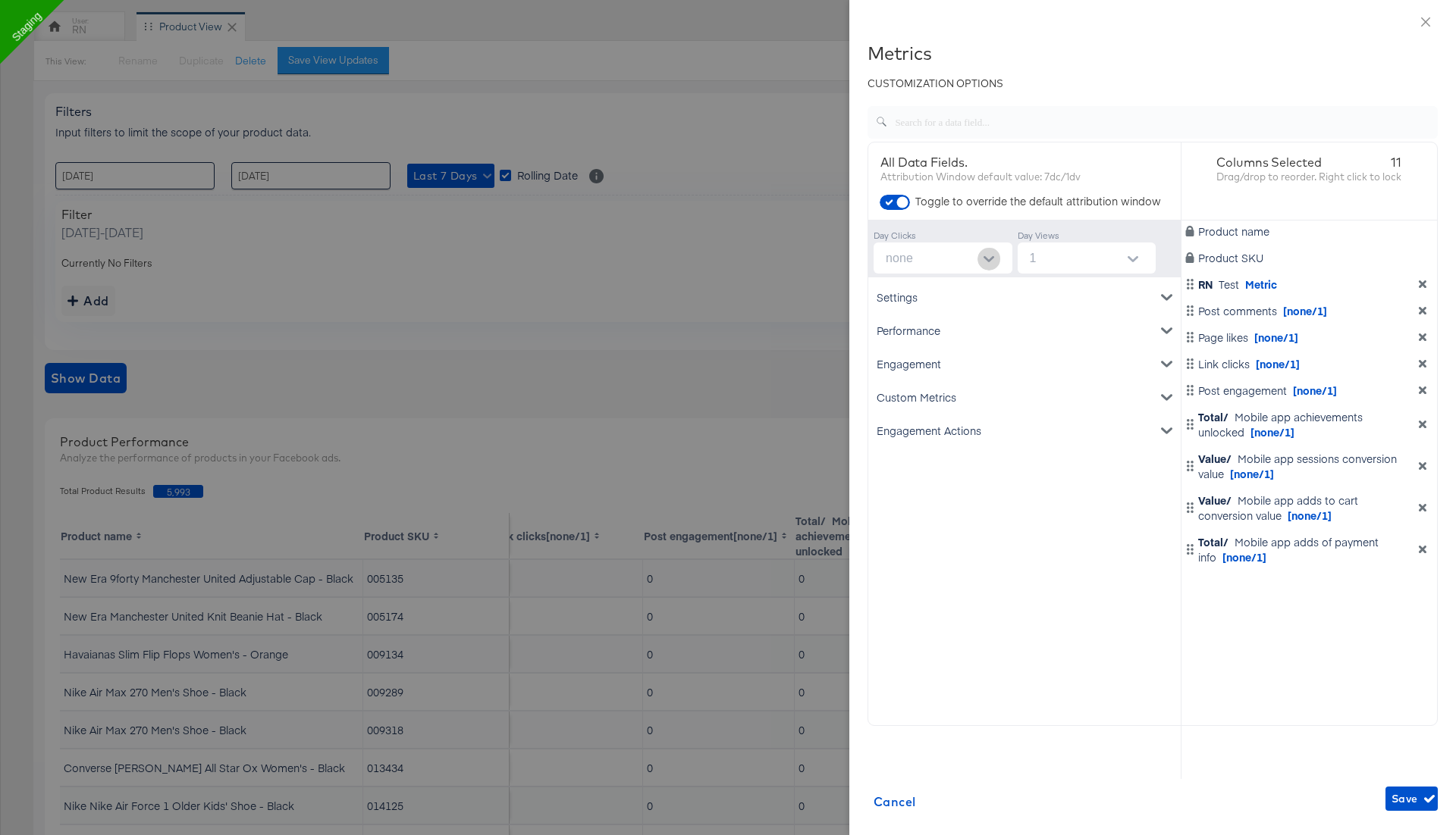
click at [992, 258] on icon "Open" at bounding box center [988, 260] width 10 height 6
click at [964, 289] on li "none" at bounding box center [942, 294] width 139 height 24
click at [1021, 526] on div "Settings Account ID Spend Product name Performance Clicks Impressions CPM CTR (…" at bounding box center [1024, 527] width 313 height 501
click at [1410, 800] on span "Save" at bounding box center [1411, 800] width 40 height 19
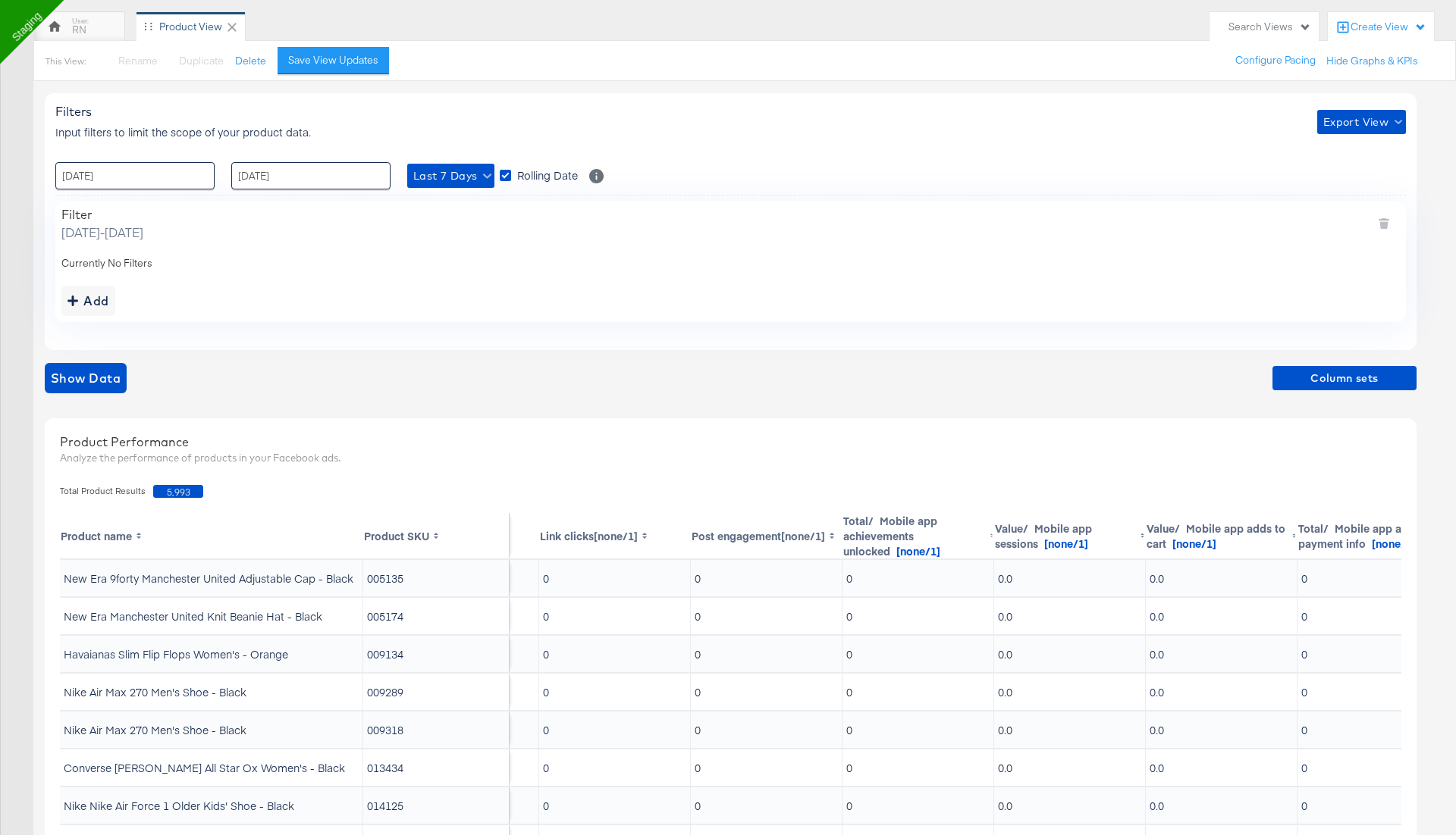
scroll to position [0, 419]
click at [1310, 375] on span "Column sets" at bounding box center [1345, 379] width 132 height 19
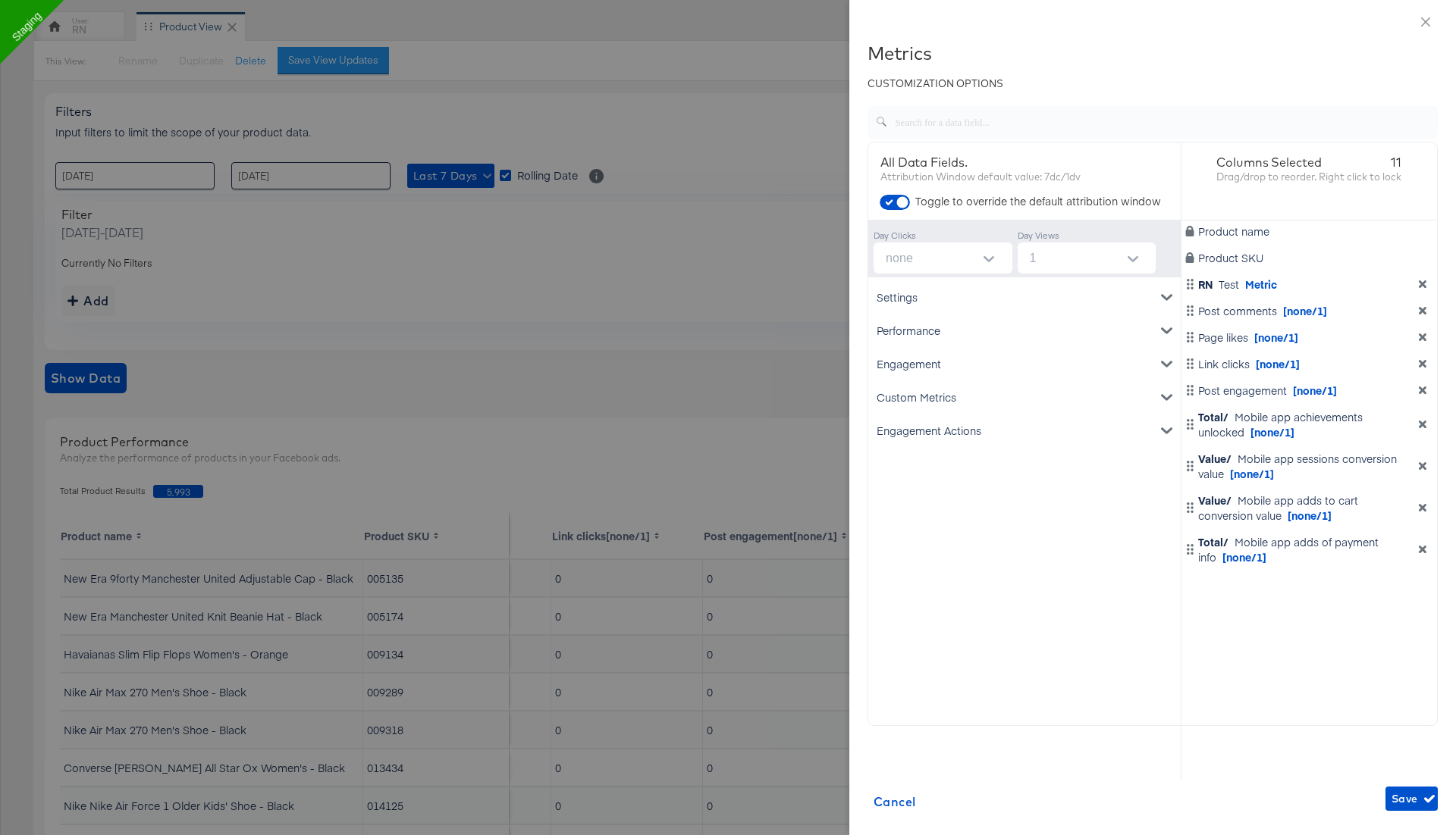
click at [946, 368] on div "Engagement" at bounding box center [1024, 364] width 306 height 33
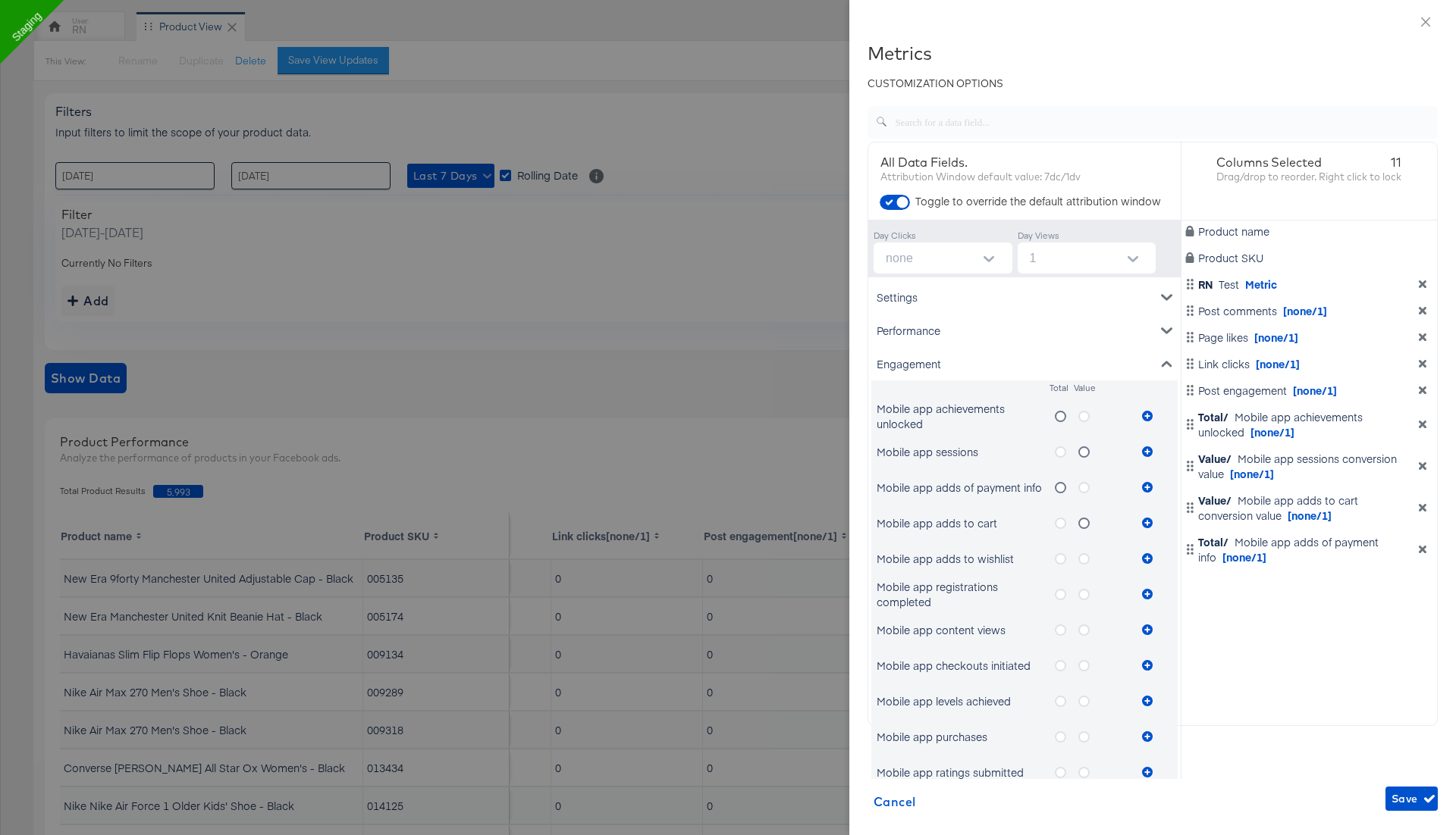
click at [1060, 625] on icon "metrics-list" at bounding box center [1061, 630] width 11 height 11
click at [0, 0] on input "metrics-list" at bounding box center [0, 0] width 0 height 0
click at [1150, 626] on icon "metrics-list" at bounding box center [1147, 630] width 10 height 10
click at [1419, 800] on span "Save" at bounding box center [1411, 800] width 40 height 19
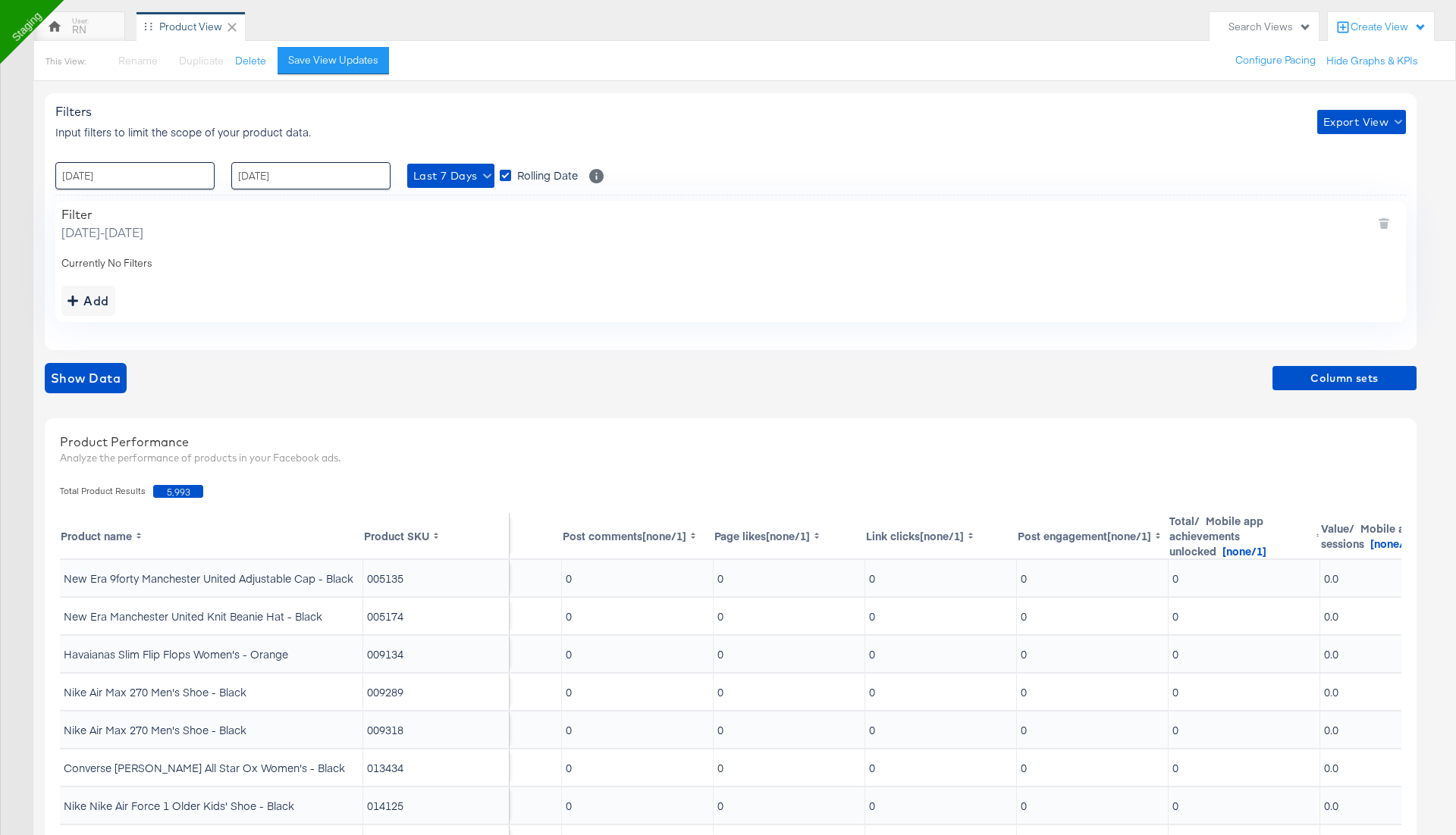
scroll to position [0, 107]
click at [1322, 375] on span "Column sets" at bounding box center [1345, 379] width 132 height 19
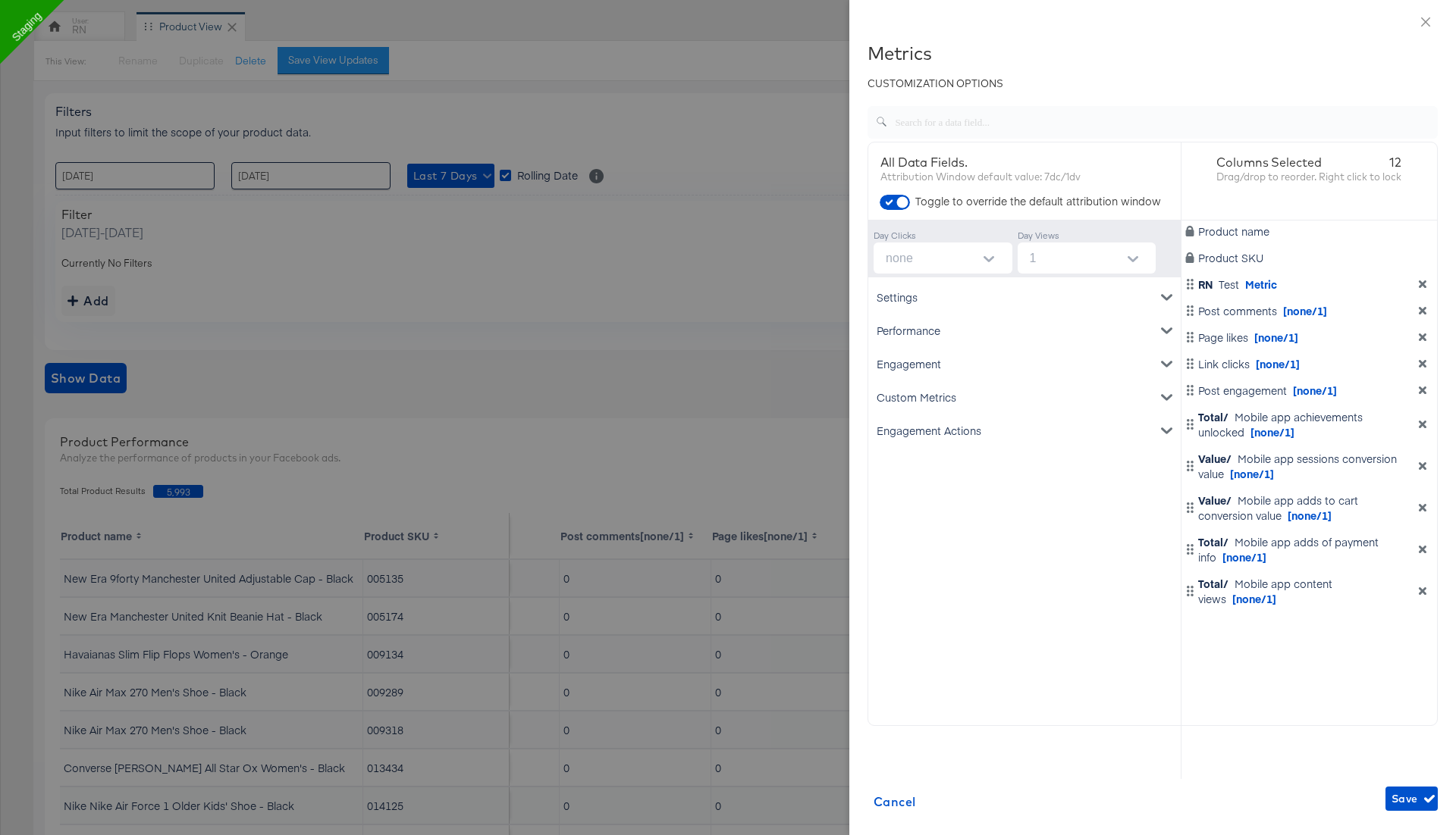
click at [947, 363] on div "Engagement" at bounding box center [1024, 364] width 306 height 33
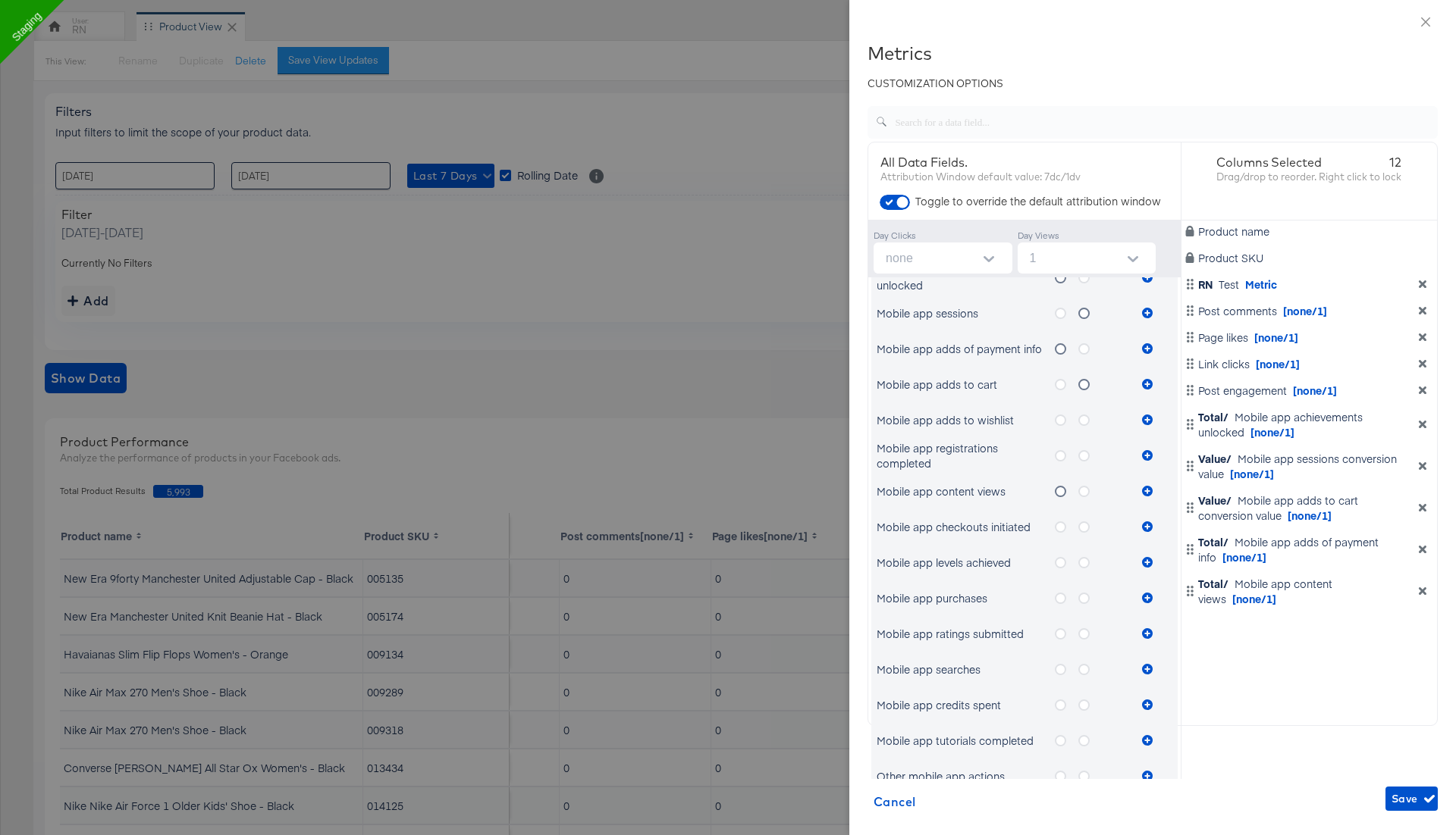
scroll to position [171, 0]
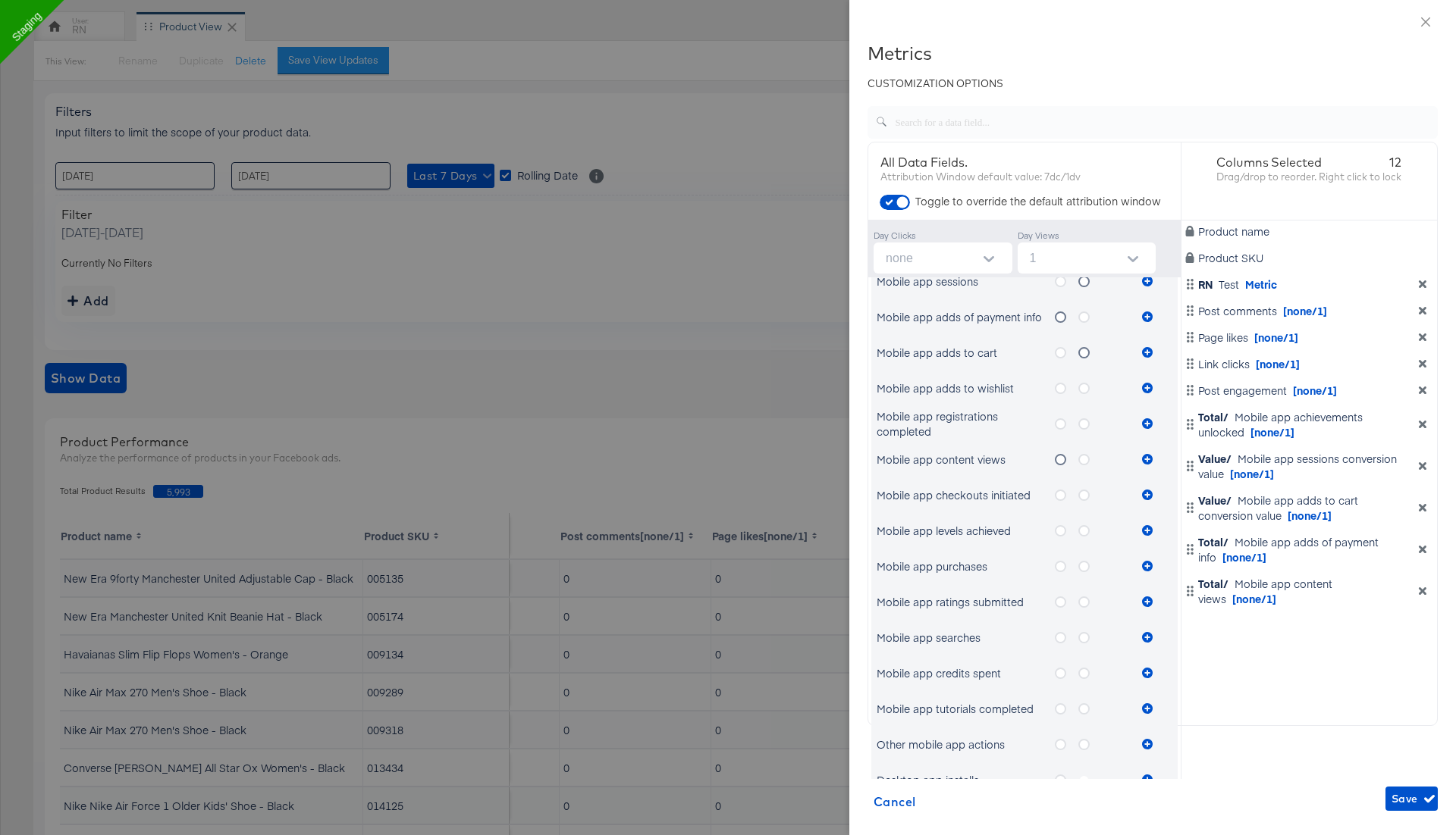
click at [1058, 529] on icon "metrics-list" at bounding box center [1061, 530] width 11 height 11
click at [0, 0] on input "metrics-list" at bounding box center [0, 0] width 0 height 0
click at [1148, 528] on icon "metrics-list" at bounding box center [1147, 530] width 10 height 10
click at [1080, 527] on icon "metrics-list" at bounding box center [1084, 530] width 11 height 11
click at [0, 0] on input "metrics-list" at bounding box center [0, 0] width 0 height 0
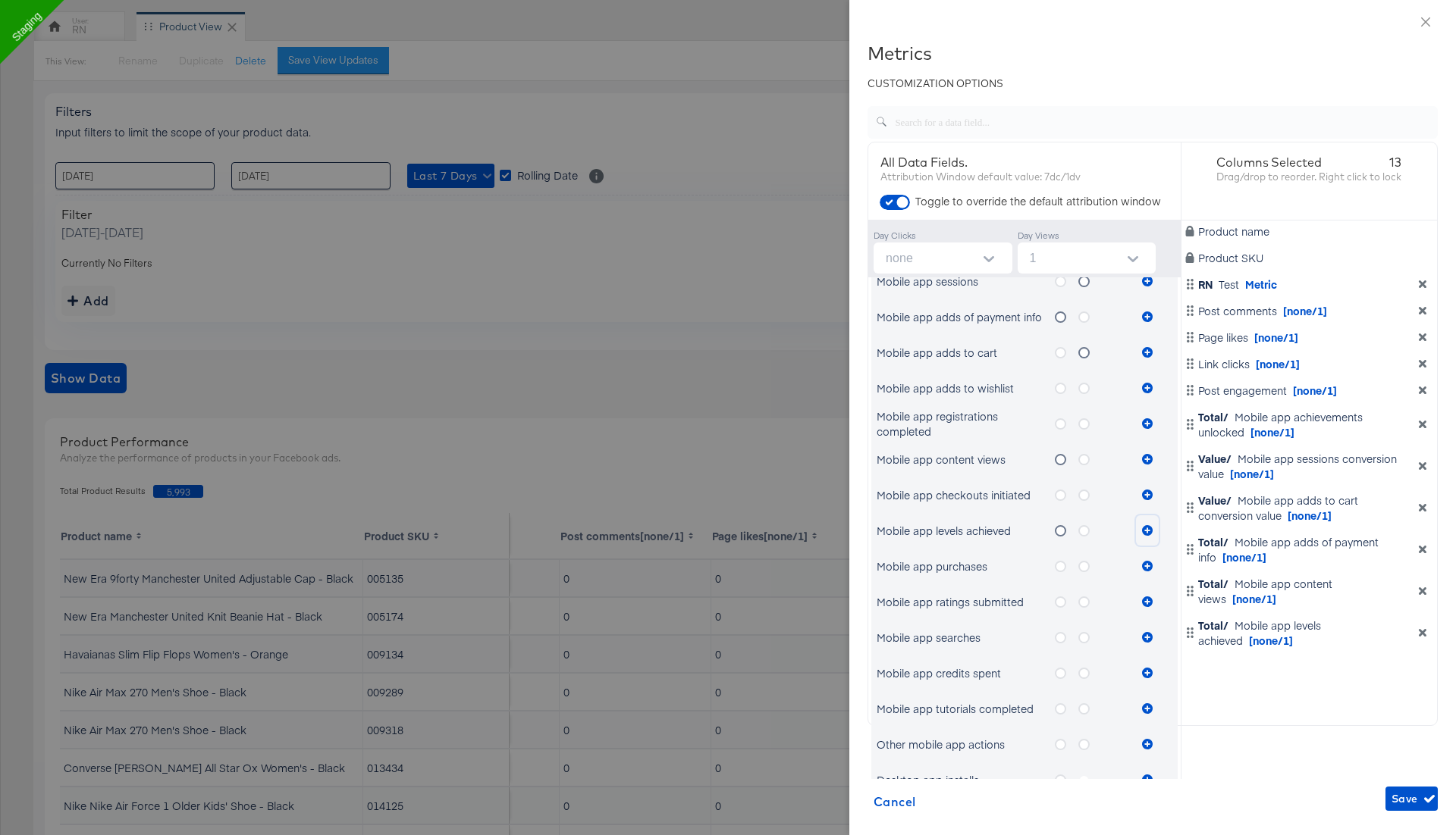
click at [1146, 528] on icon "metrics-list" at bounding box center [1147, 530] width 10 height 10
click at [1417, 804] on span "Save" at bounding box center [1411, 800] width 40 height 19
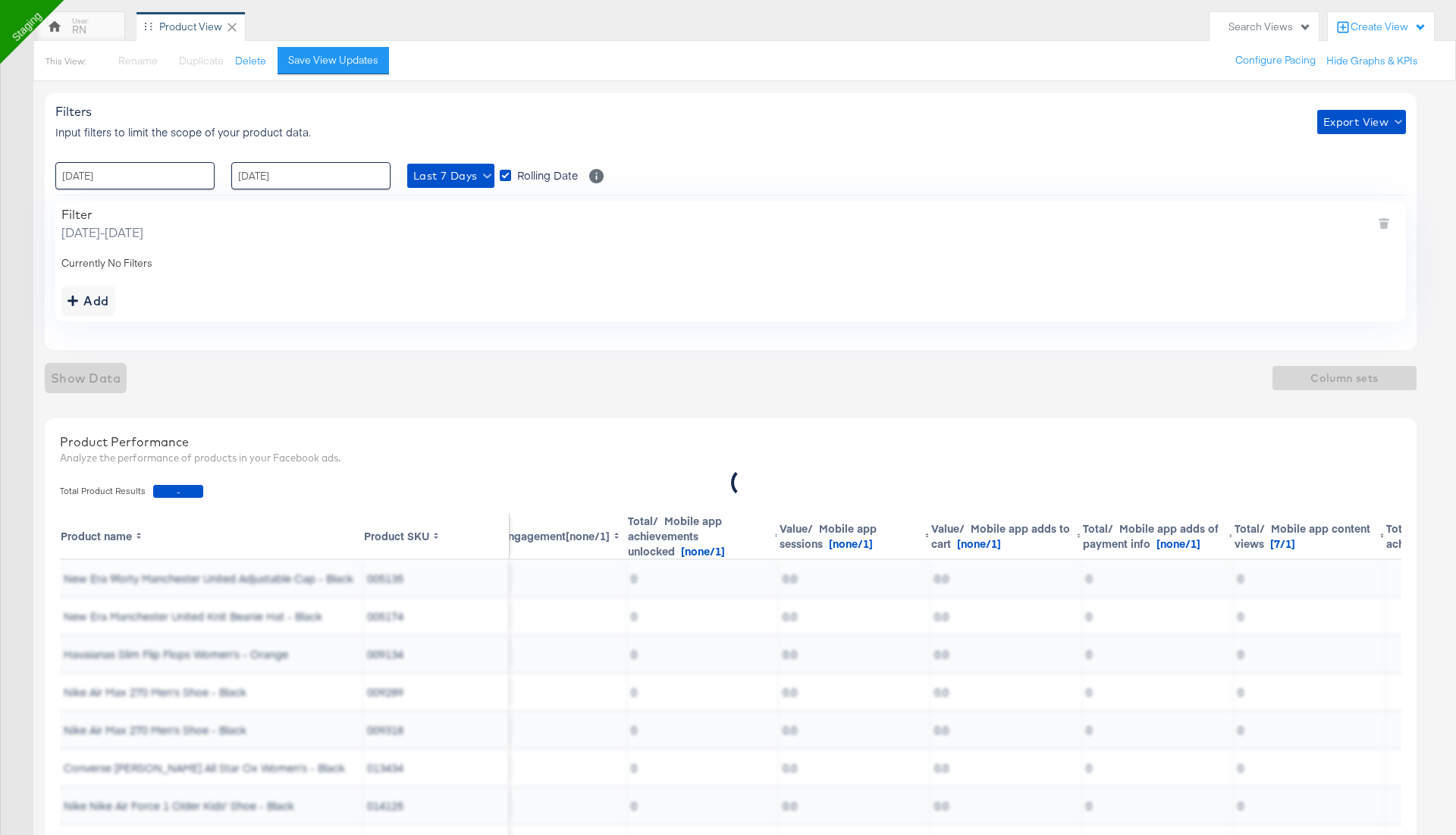
scroll to position [0, 934]
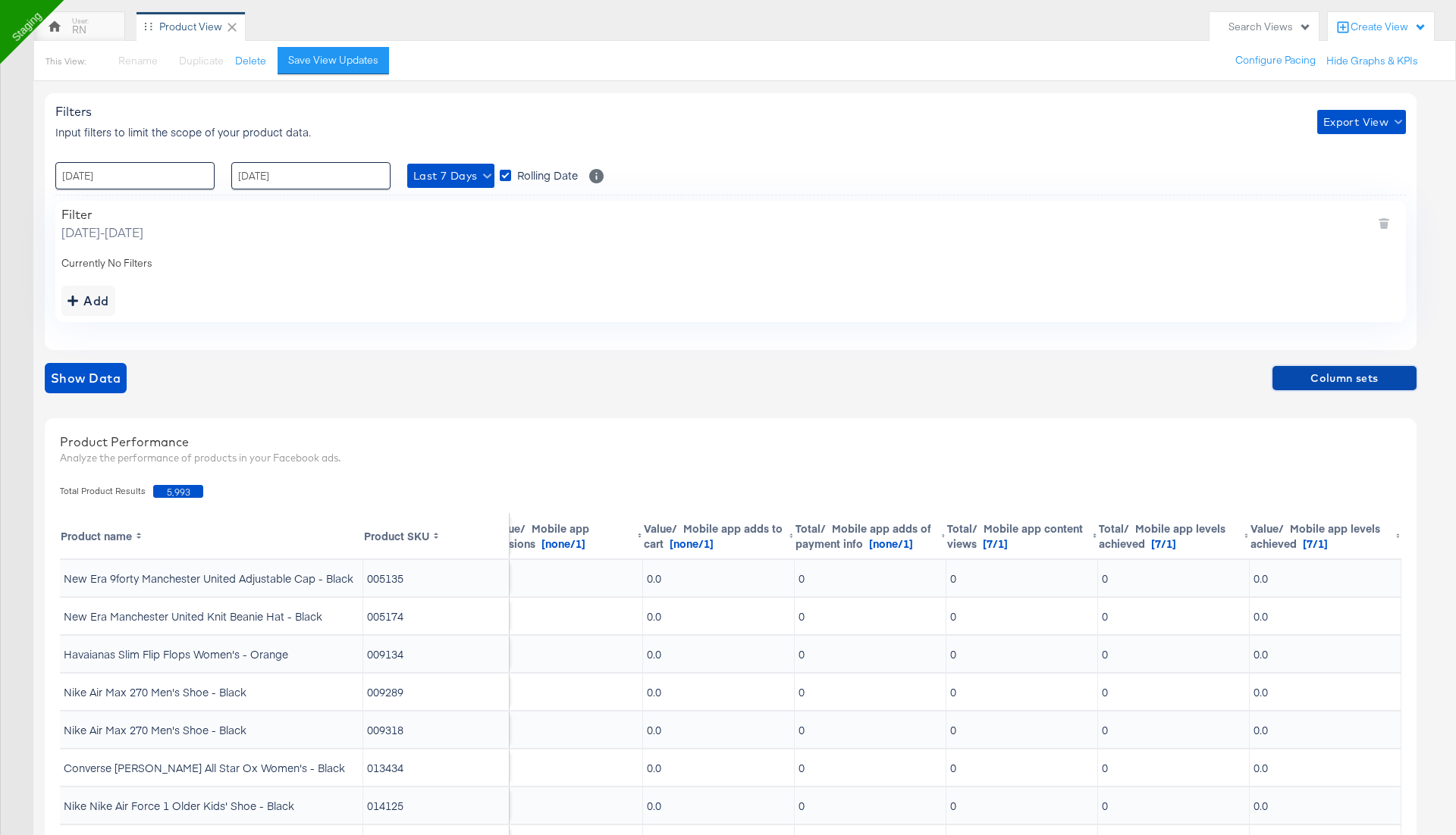
click at [1332, 366] on button "Column sets" at bounding box center [1344, 378] width 144 height 24
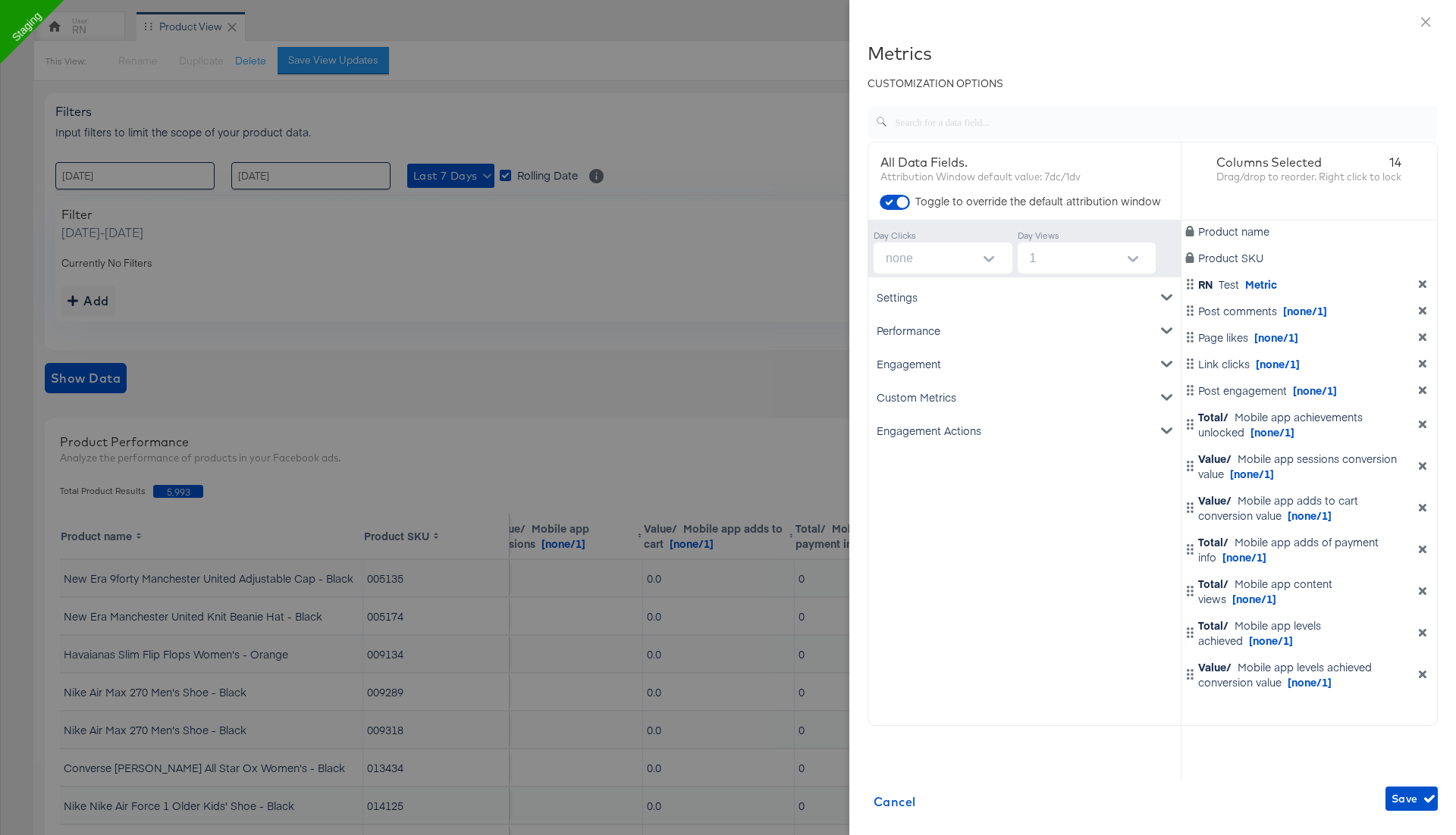
click at [948, 371] on div "Engagement" at bounding box center [1024, 364] width 306 height 33
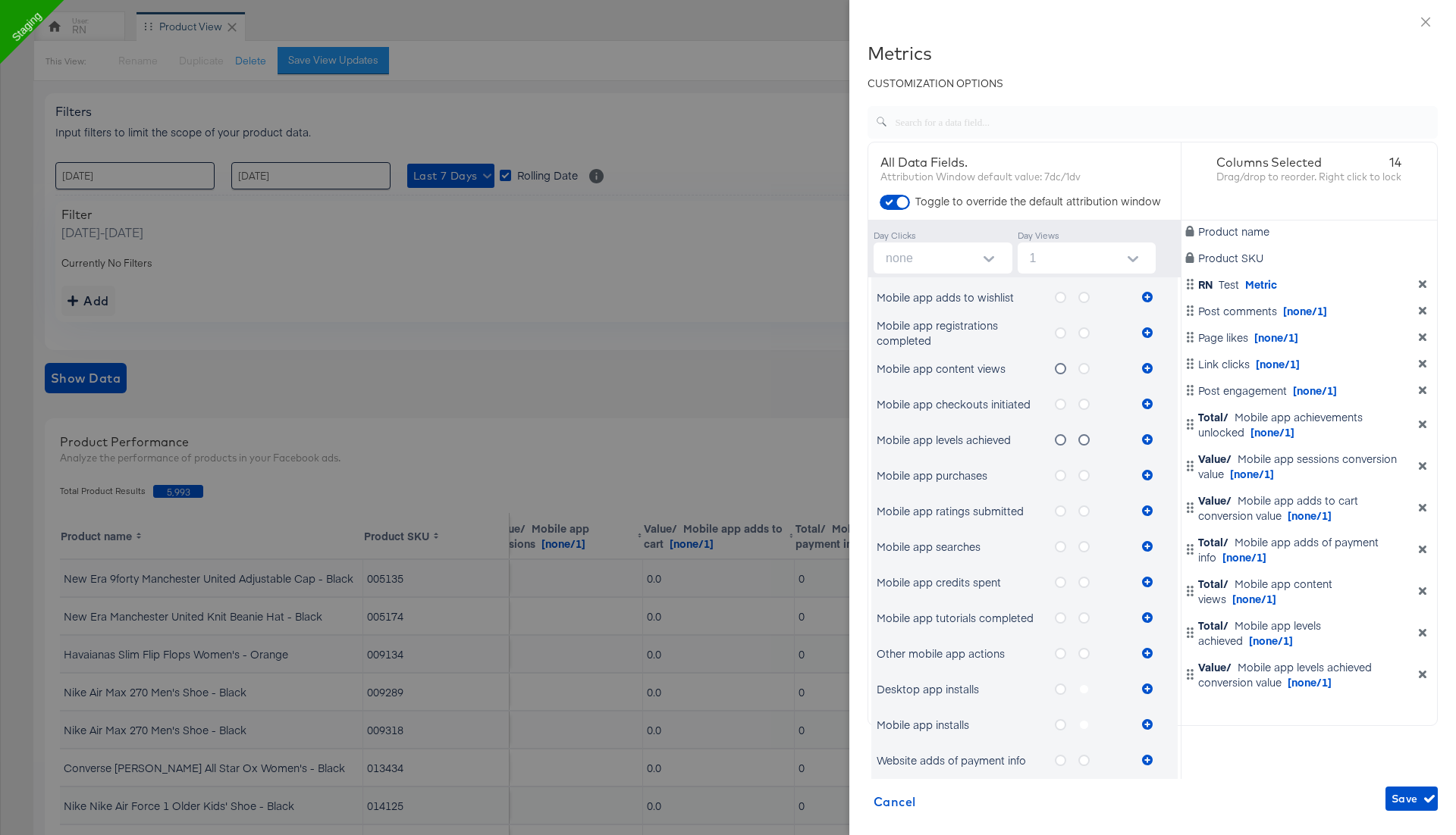
scroll to position [421, 0]
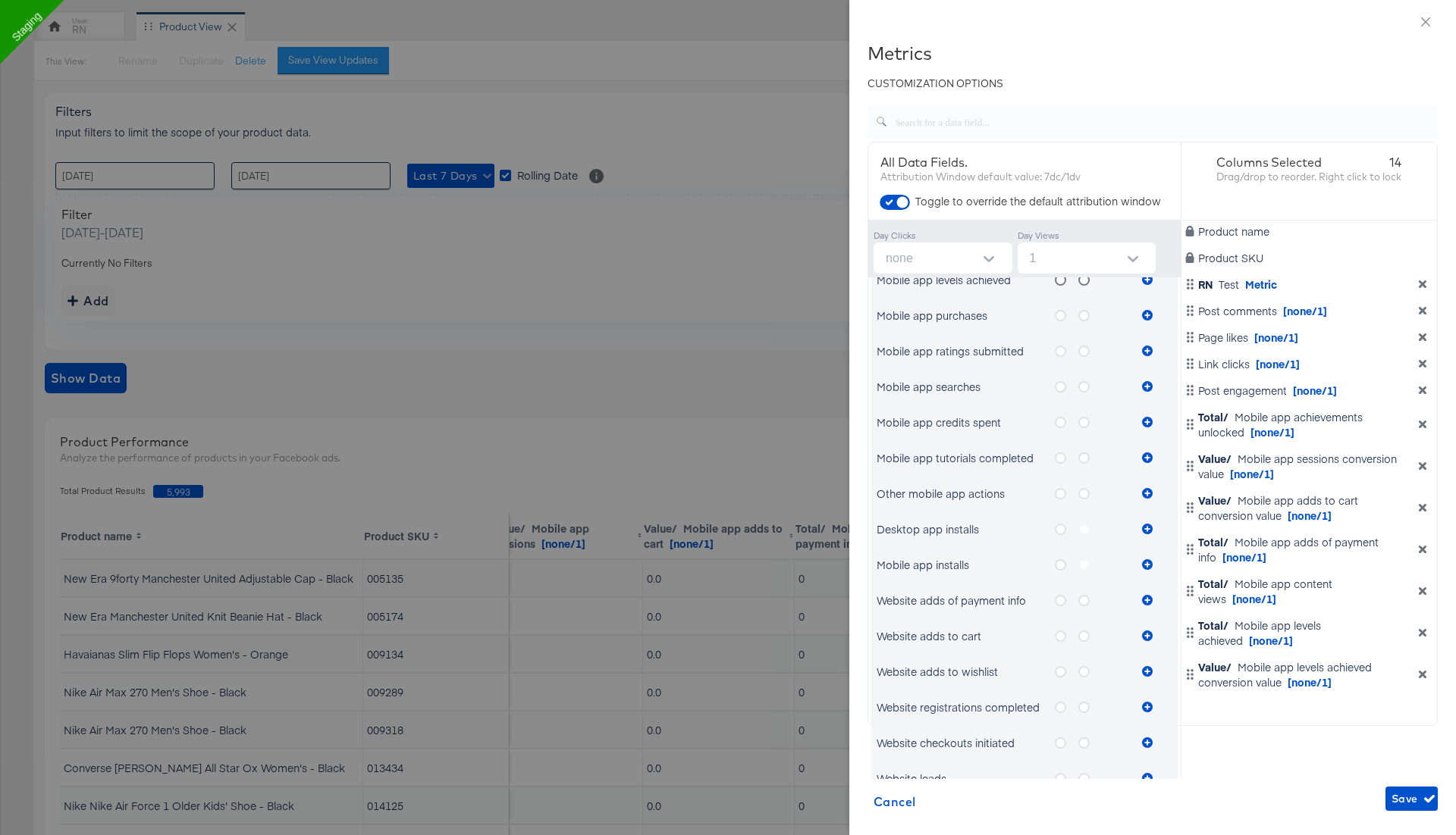
click at [1061, 524] on icon "metrics-list" at bounding box center [1061, 529] width 11 height 11
click at [0, 0] on input "metrics-list" at bounding box center [0, 0] width 0 height 0
click at [1144, 520] on button "metrics-list" at bounding box center [1147, 529] width 23 height 31
click at [965, 264] on input "none" at bounding box center [946, 257] width 133 height 31
click at [947, 292] on li "none" at bounding box center [942, 294] width 139 height 24
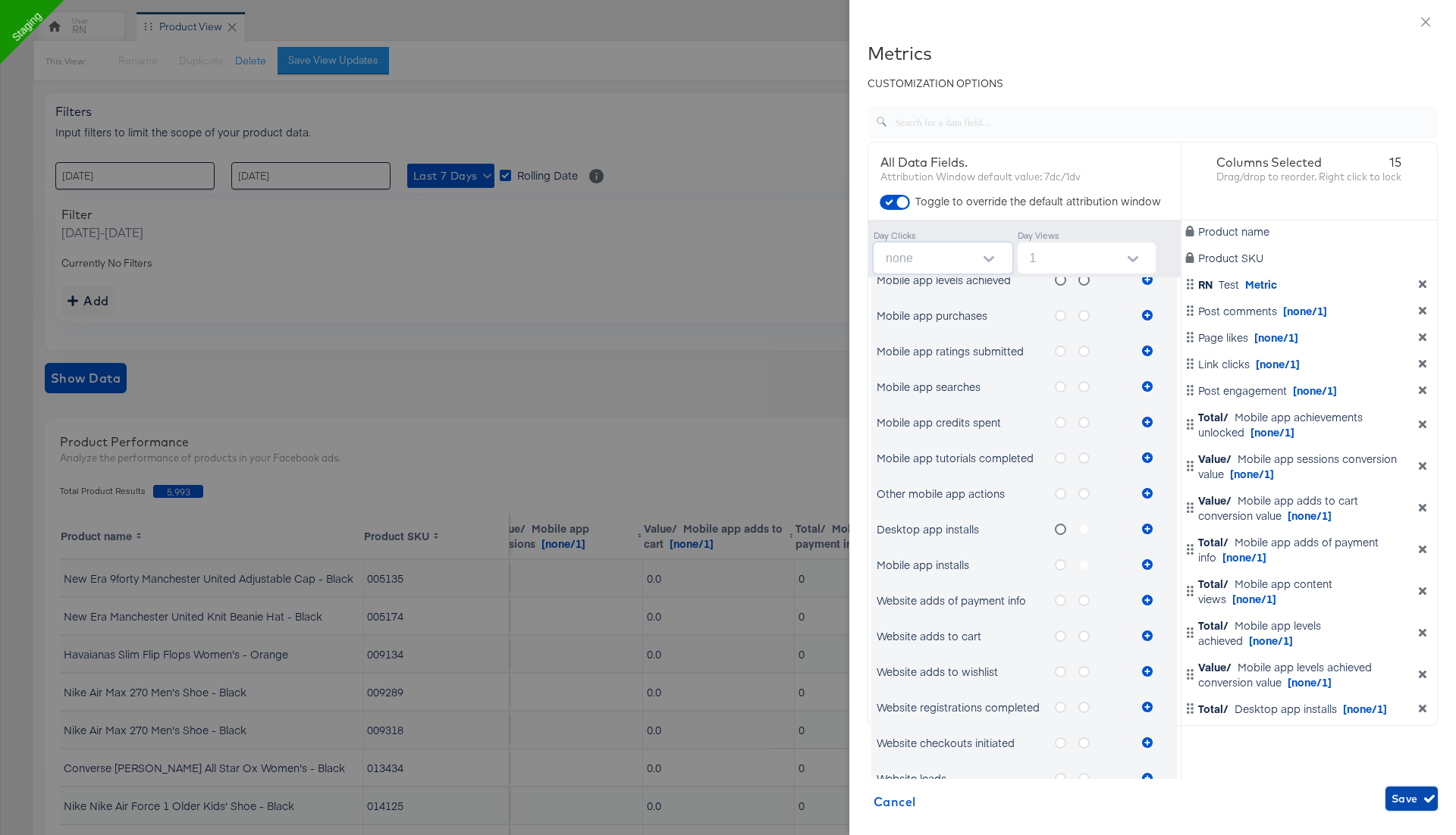
click at [1414, 799] on span "Save" at bounding box center [1411, 800] width 40 height 19
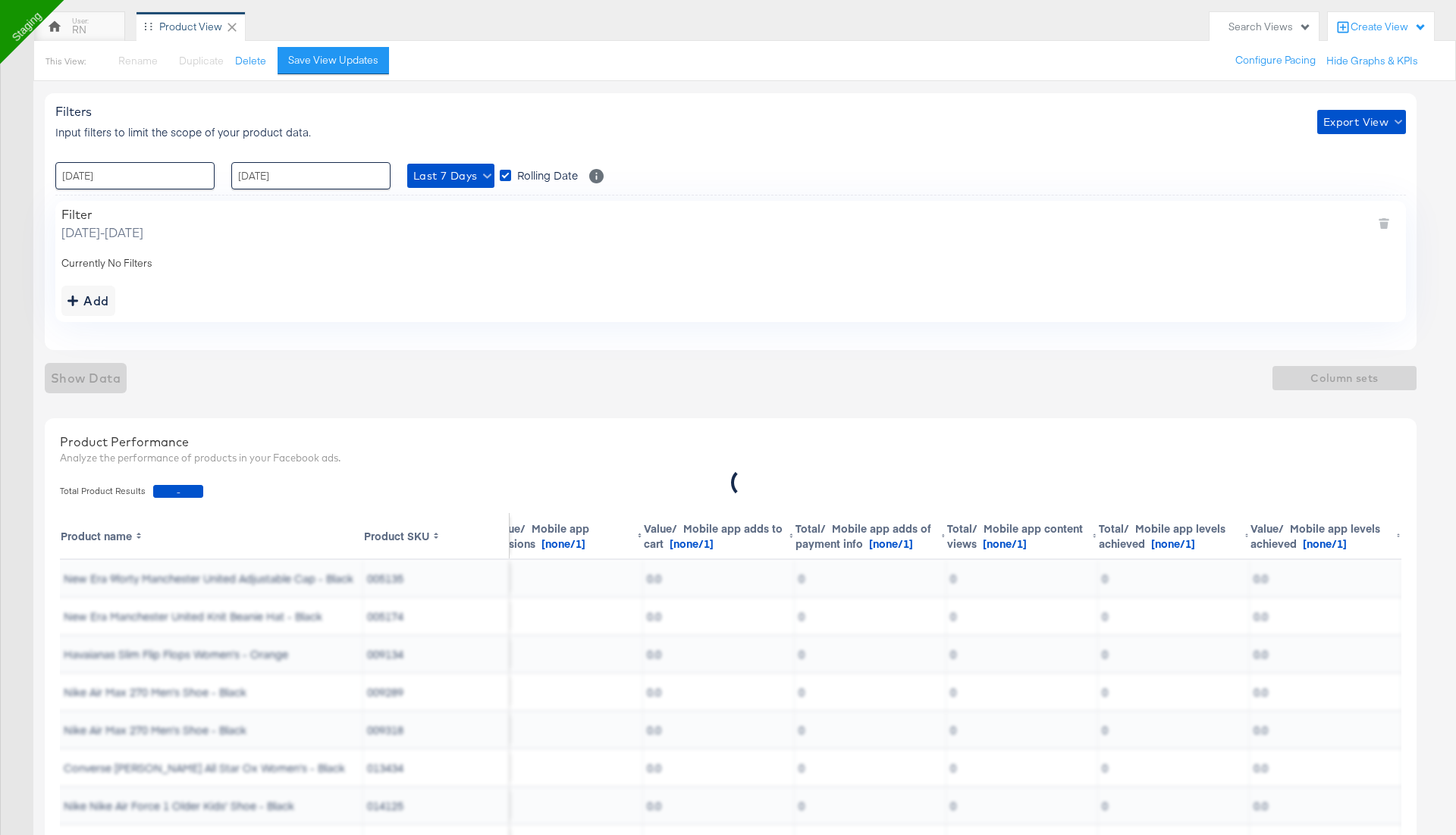
scroll to position [0, 1085]
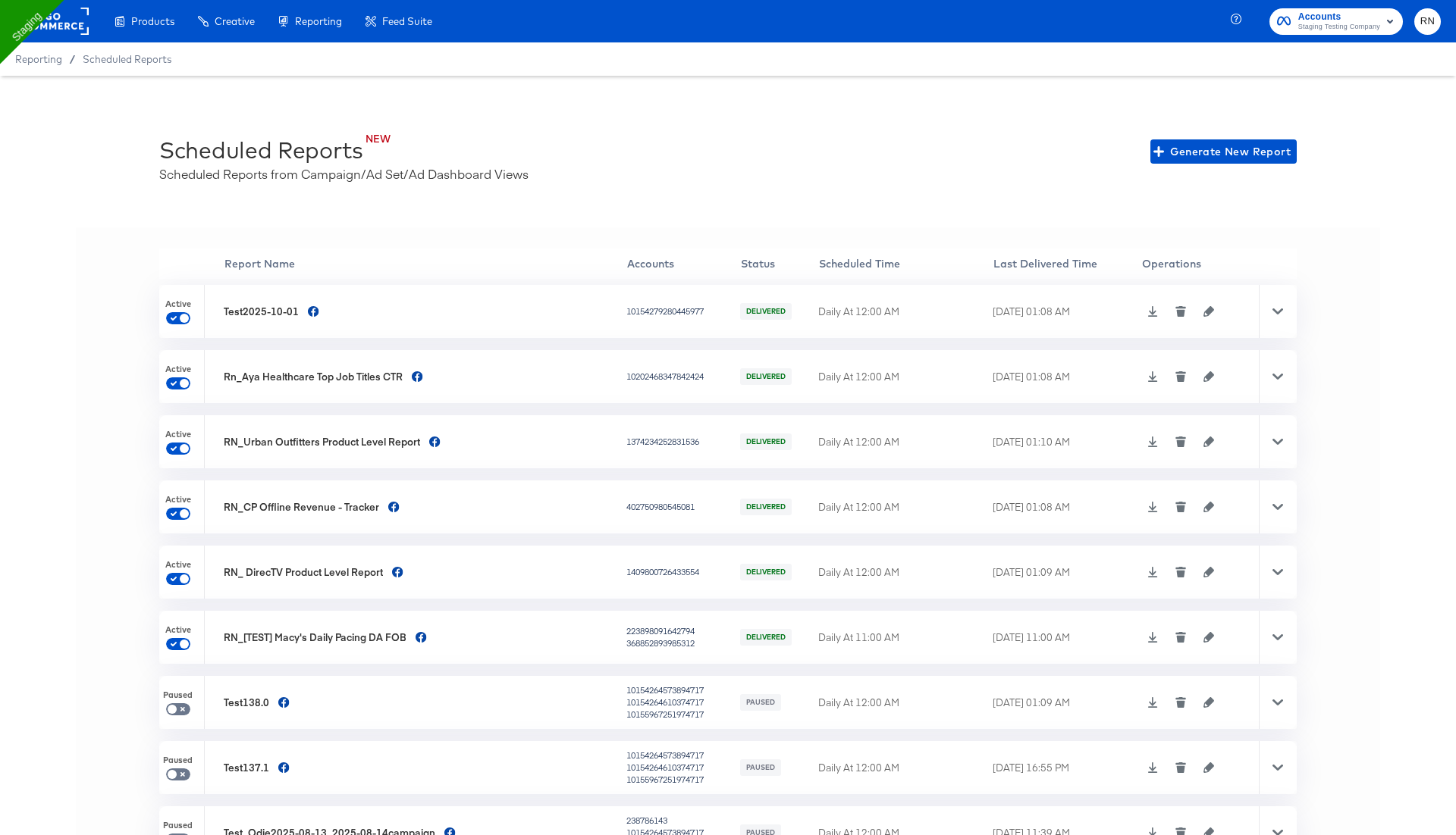
click at [1203, 307] on icon "button" at bounding box center [1208, 311] width 10 height 10
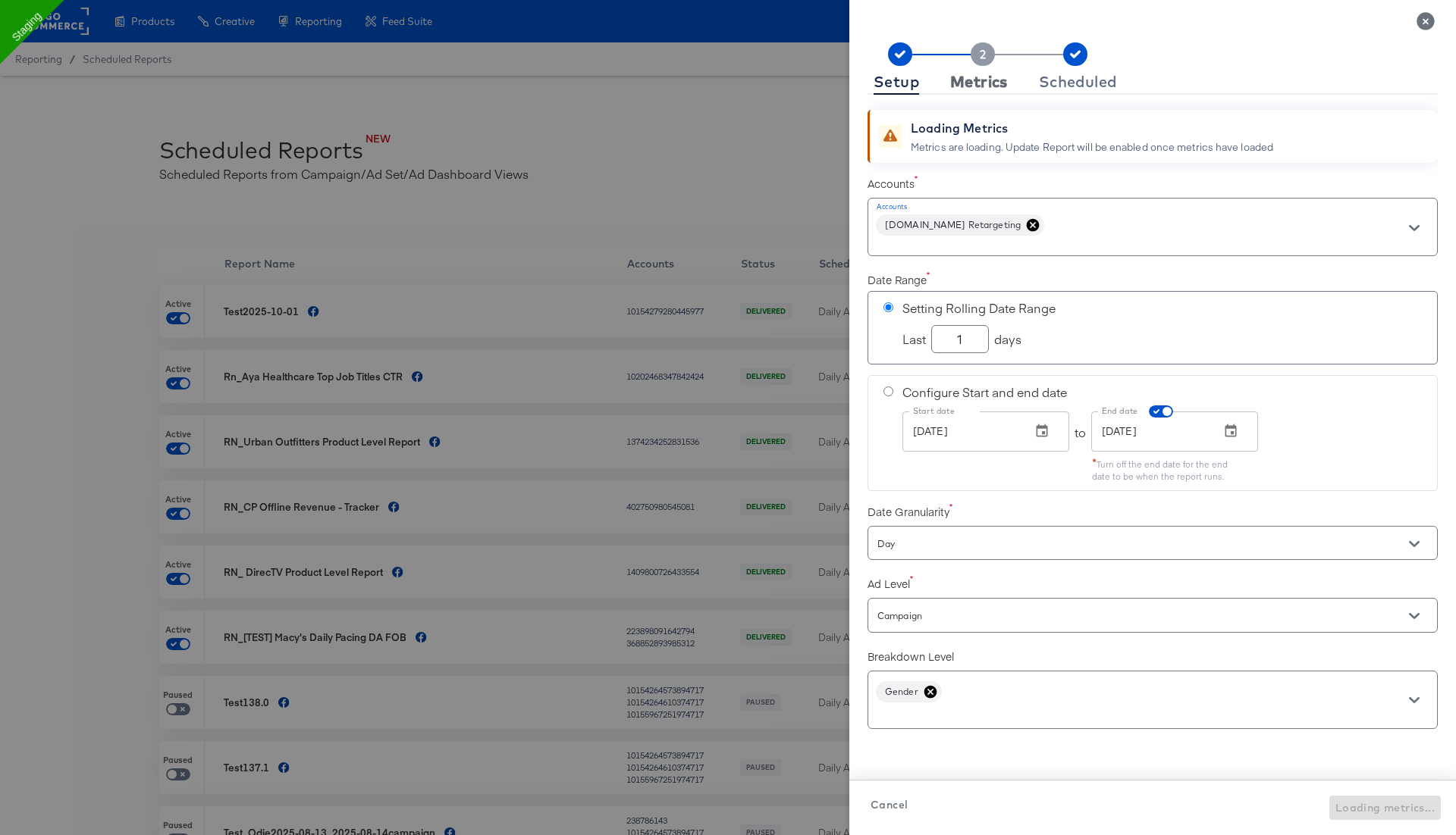
click at [987, 87] on div "Metrics" at bounding box center [979, 81] width 57 height 12
